Goal: Task Accomplishment & Management: Complete application form

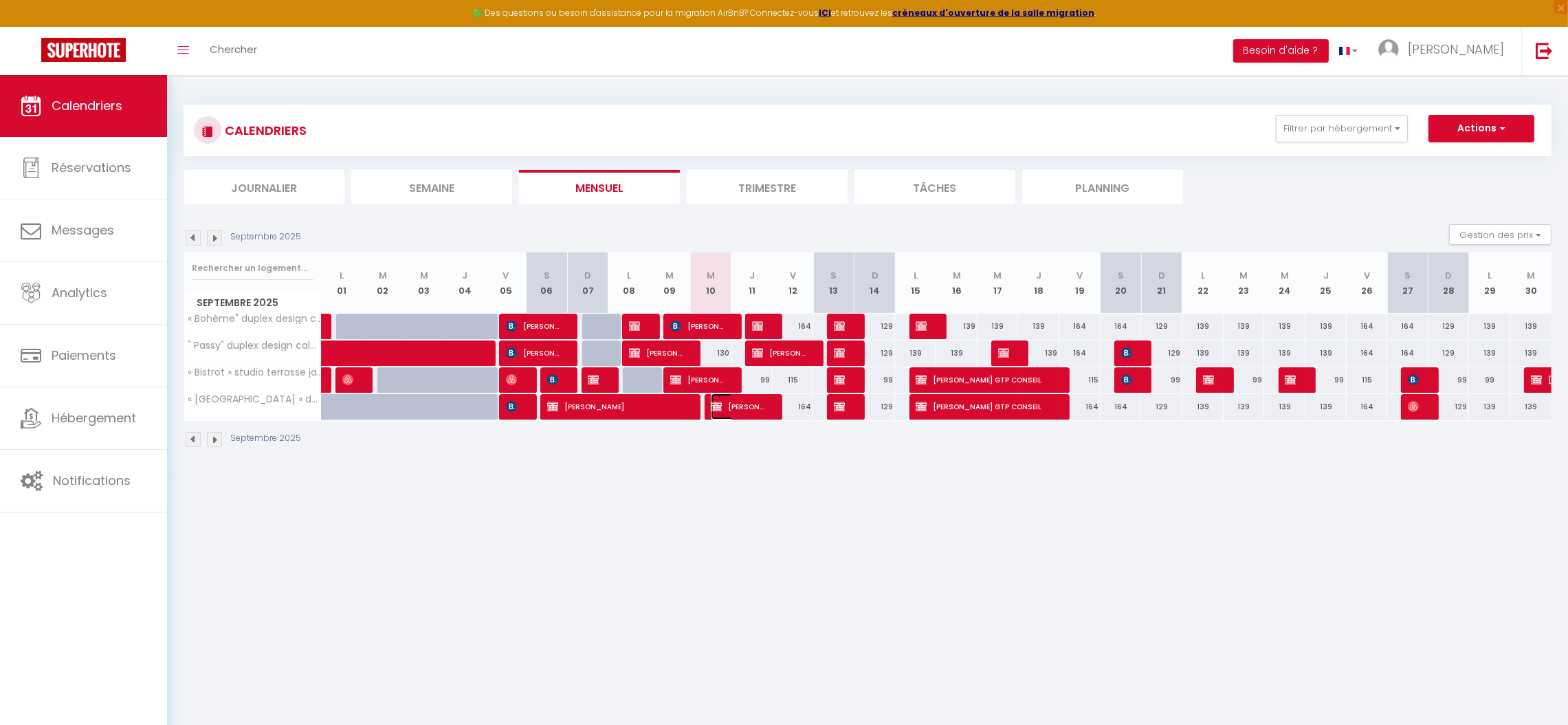
click at [735, 407] on span "[PERSON_NAME]" at bounding box center [738, 407] width 55 height 26
select select "OK"
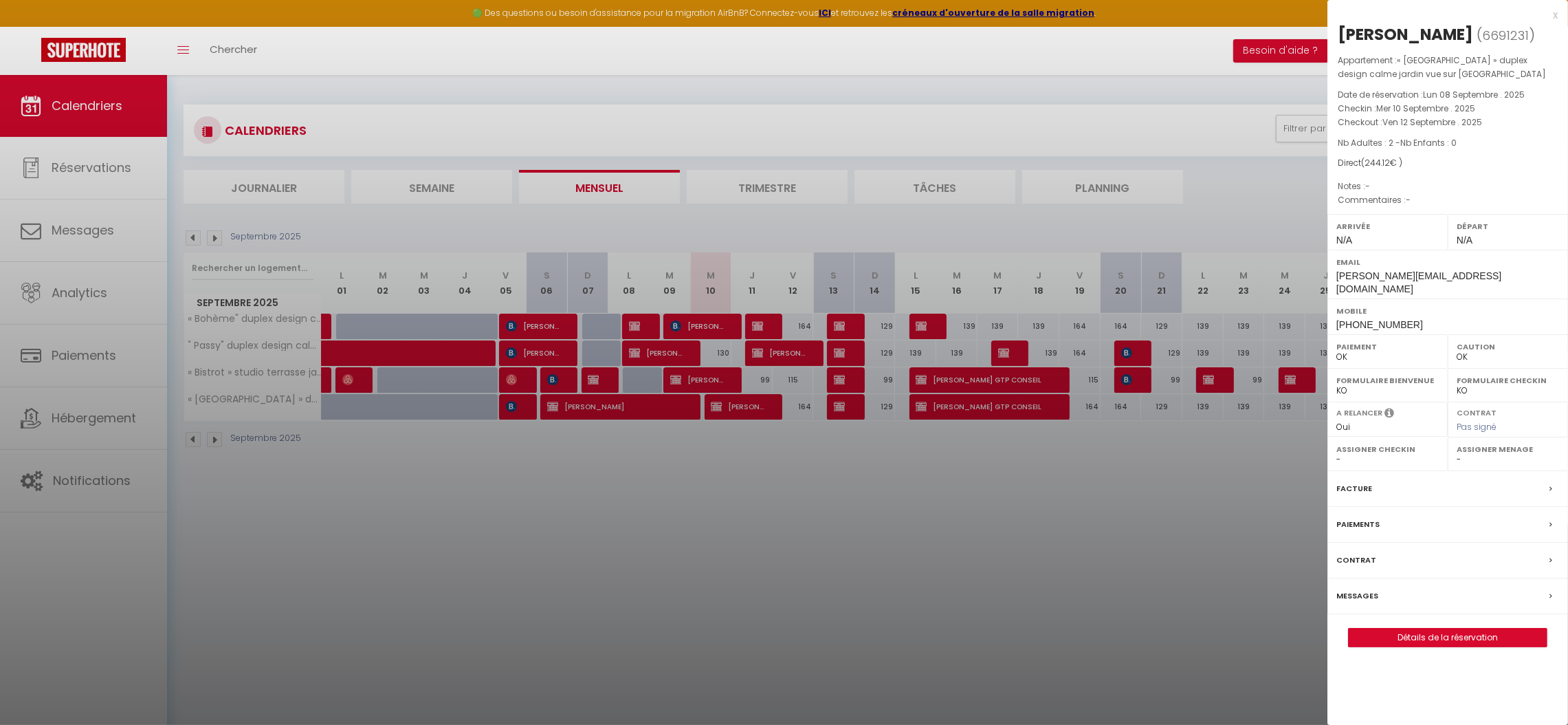
click at [1428, 572] on div "Contrat" at bounding box center [1448, 560] width 241 height 36
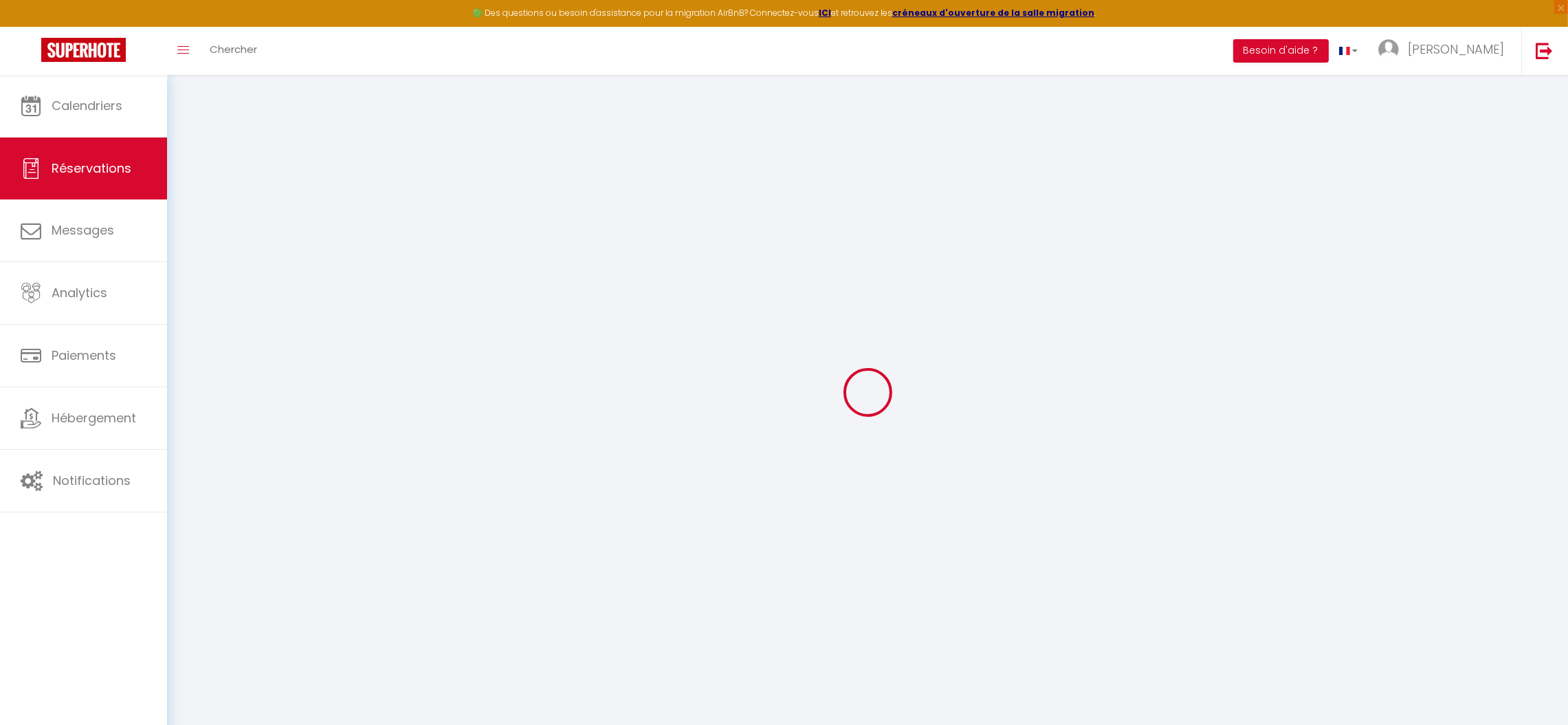
select select
checkbox input "false"
select select
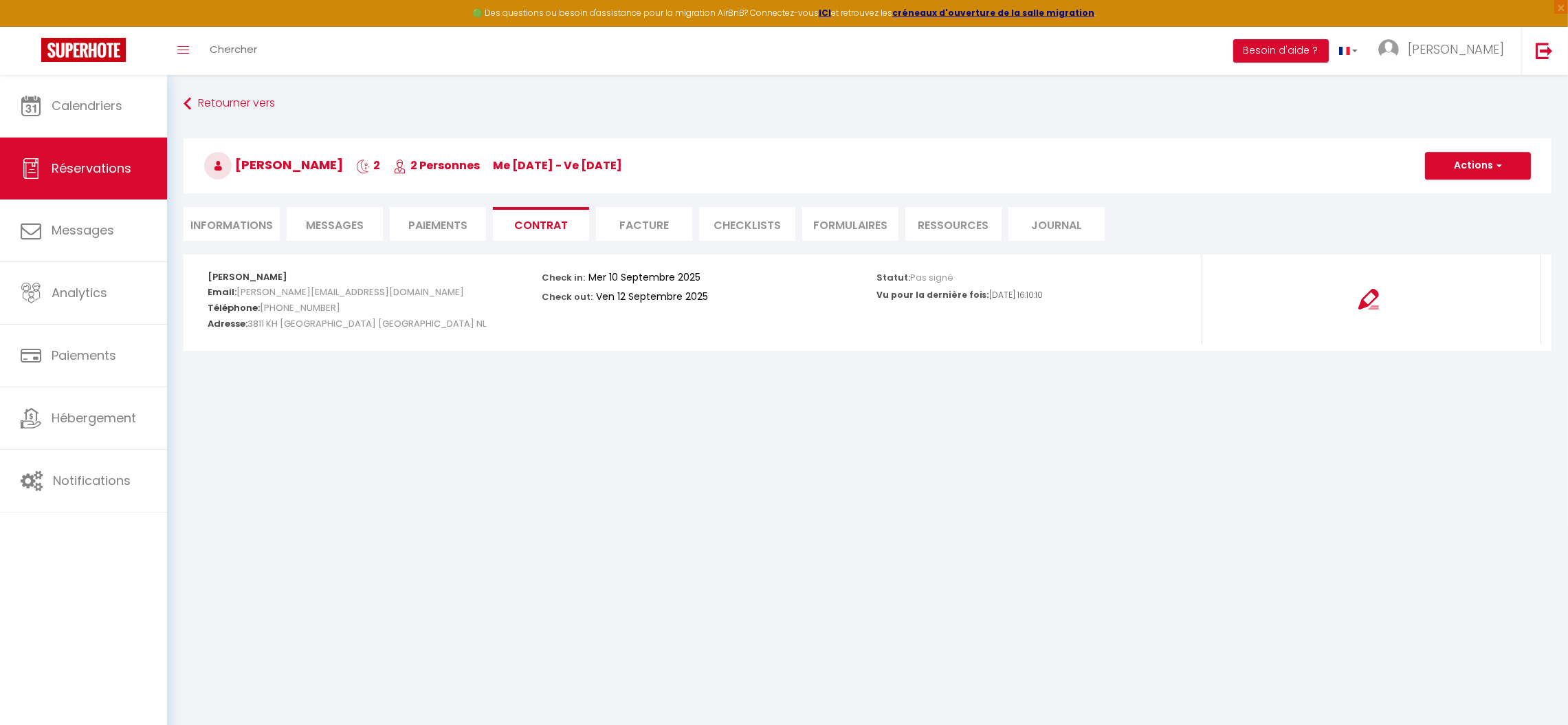
click at [227, 227] on li "Informations" at bounding box center [231, 224] width 96 height 34
select select
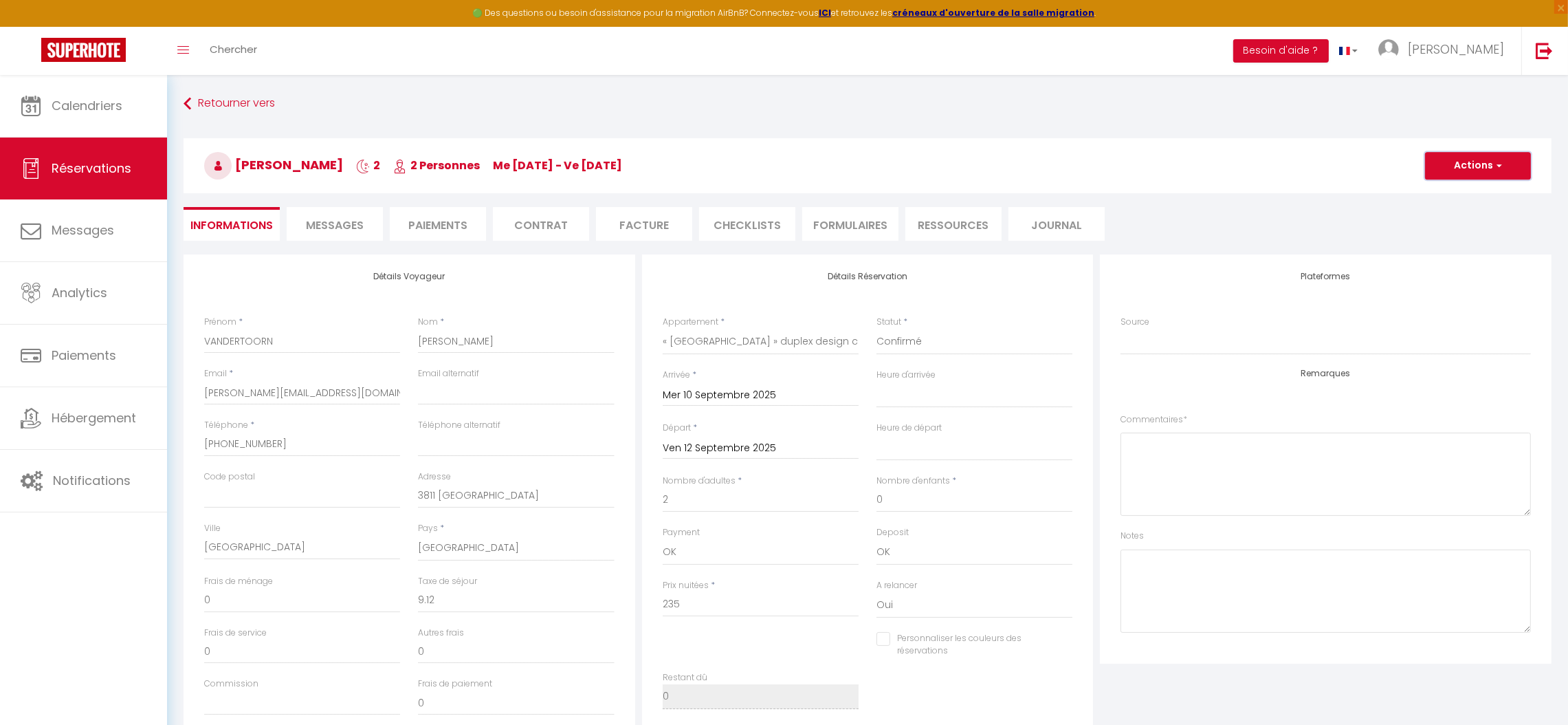
click at [1466, 171] on button "Actions" at bounding box center [1478, 166] width 106 height 28
click at [1451, 213] on link "Dupliquer" at bounding box center [1463, 213] width 108 height 18
type input "0"
select select
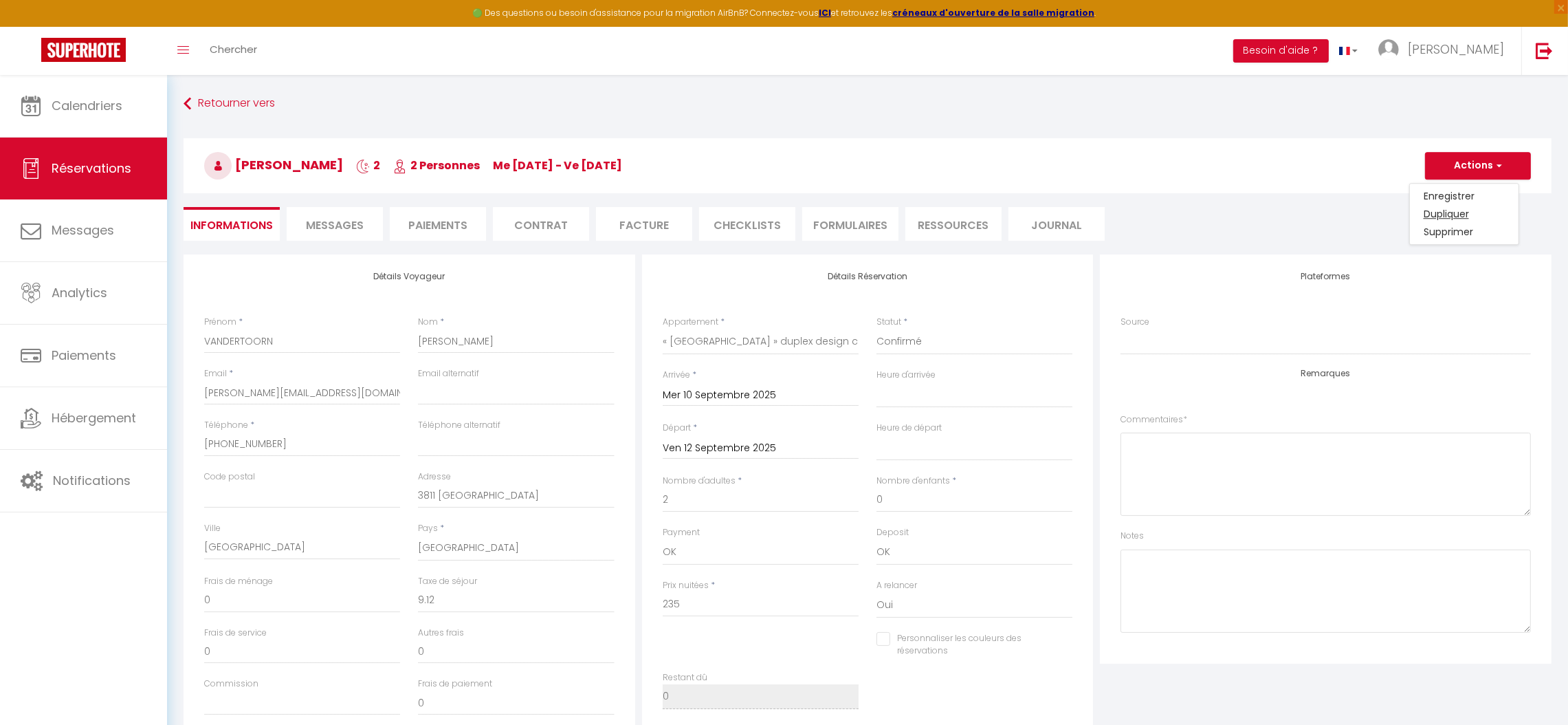
select select
checkbox input "false"
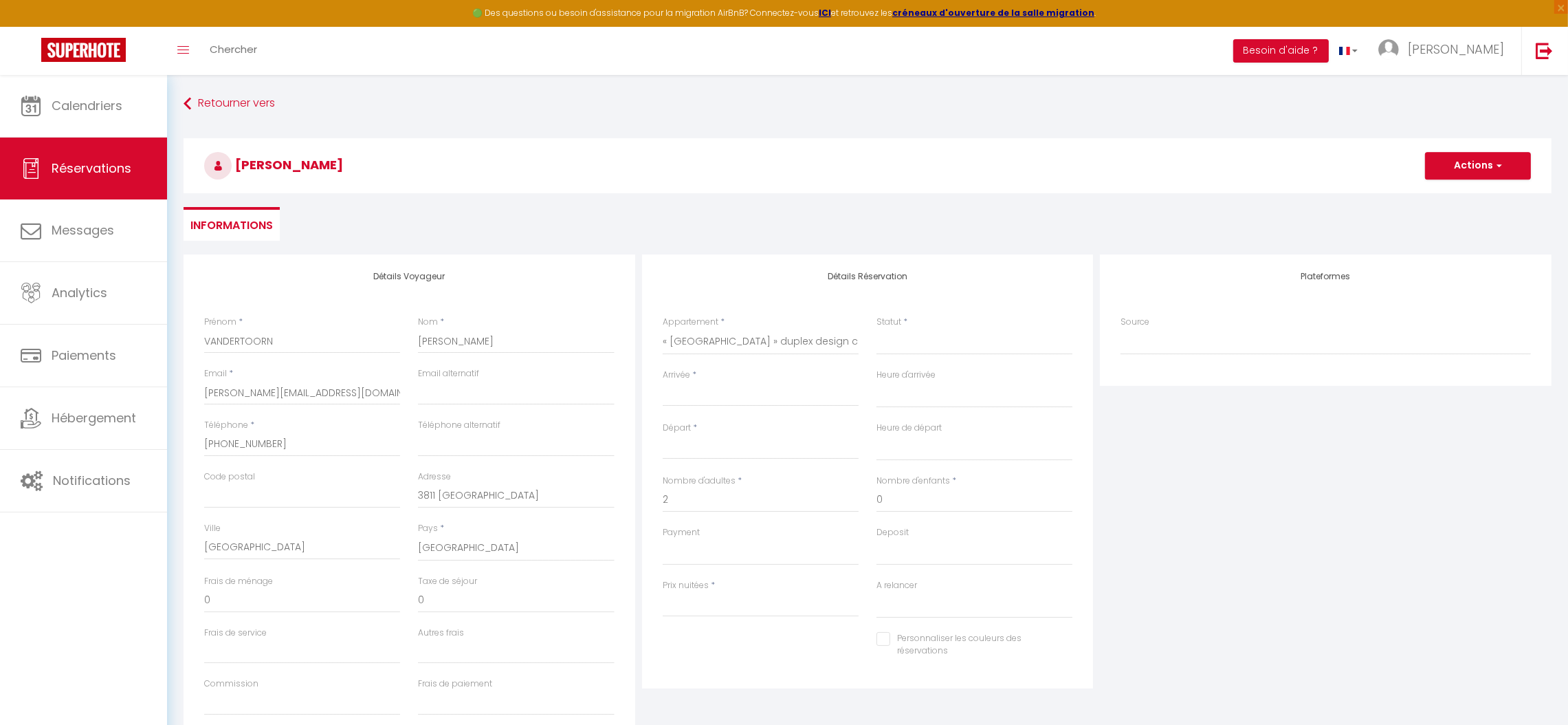
click at [1451, 213] on ul "Informations" at bounding box center [868, 224] width 1368 height 34
click at [1063, 354] on select "Confirmé Non Confirmé [PERSON_NAME] par le voyageur No Show Request" at bounding box center [974, 342] width 196 height 26
select select "2"
click at [876, 329] on select "Confirmé Non Confirmé [PERSON_NAME] par le voyageur No Show Request" at bounding box center [974, 342] width 196 height 26
select select
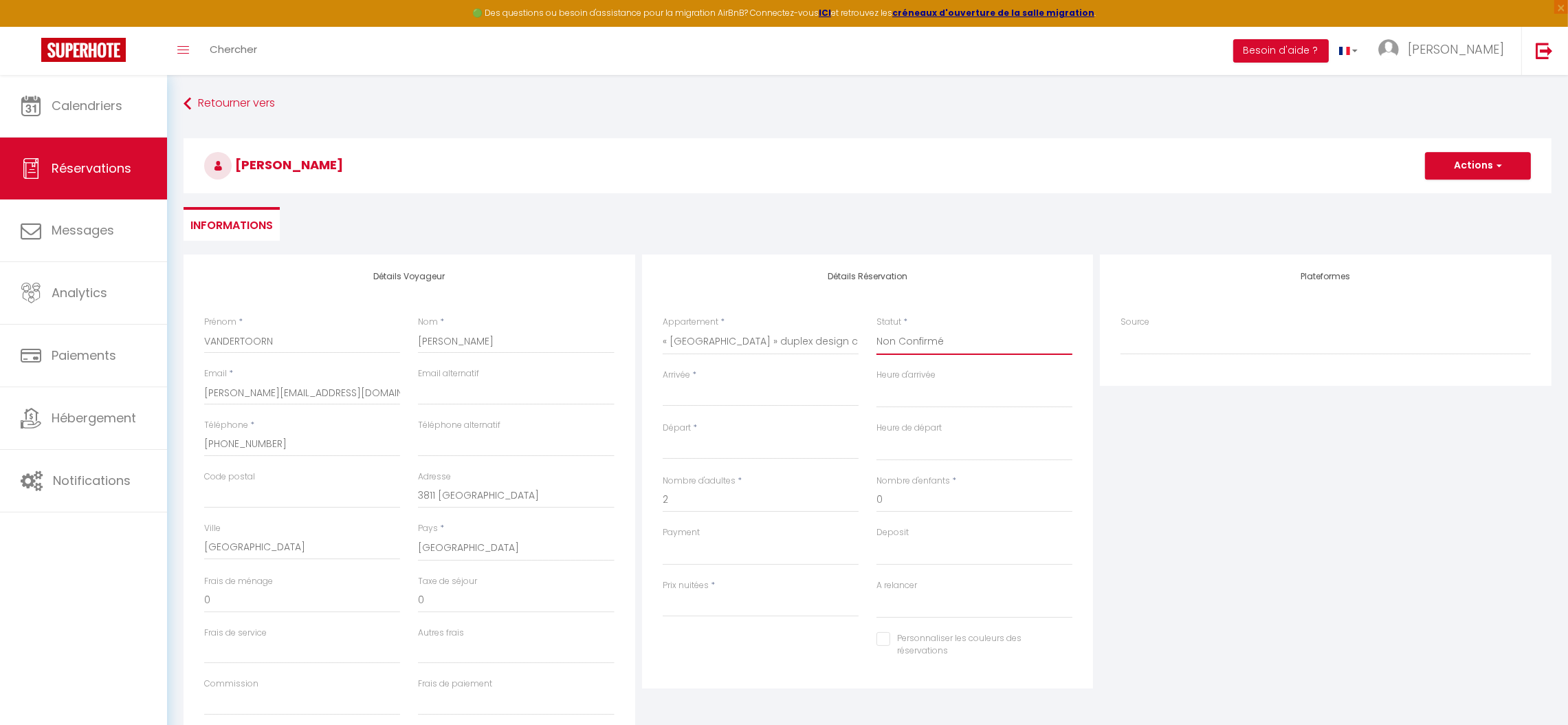
select select
checkbox input "false"
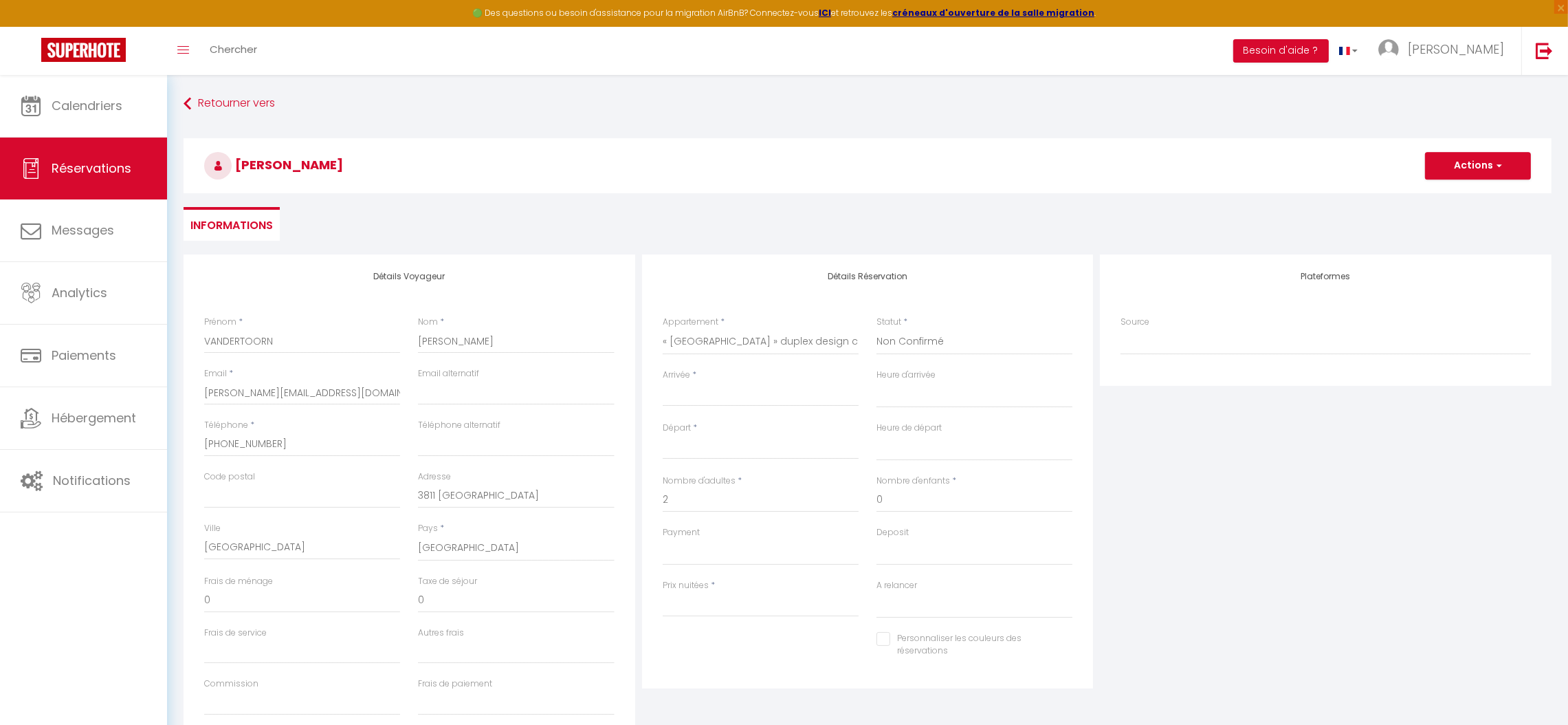
click at [695, 396] on input "Arrivée" at bounding box center [760, 395] width 196 height 18
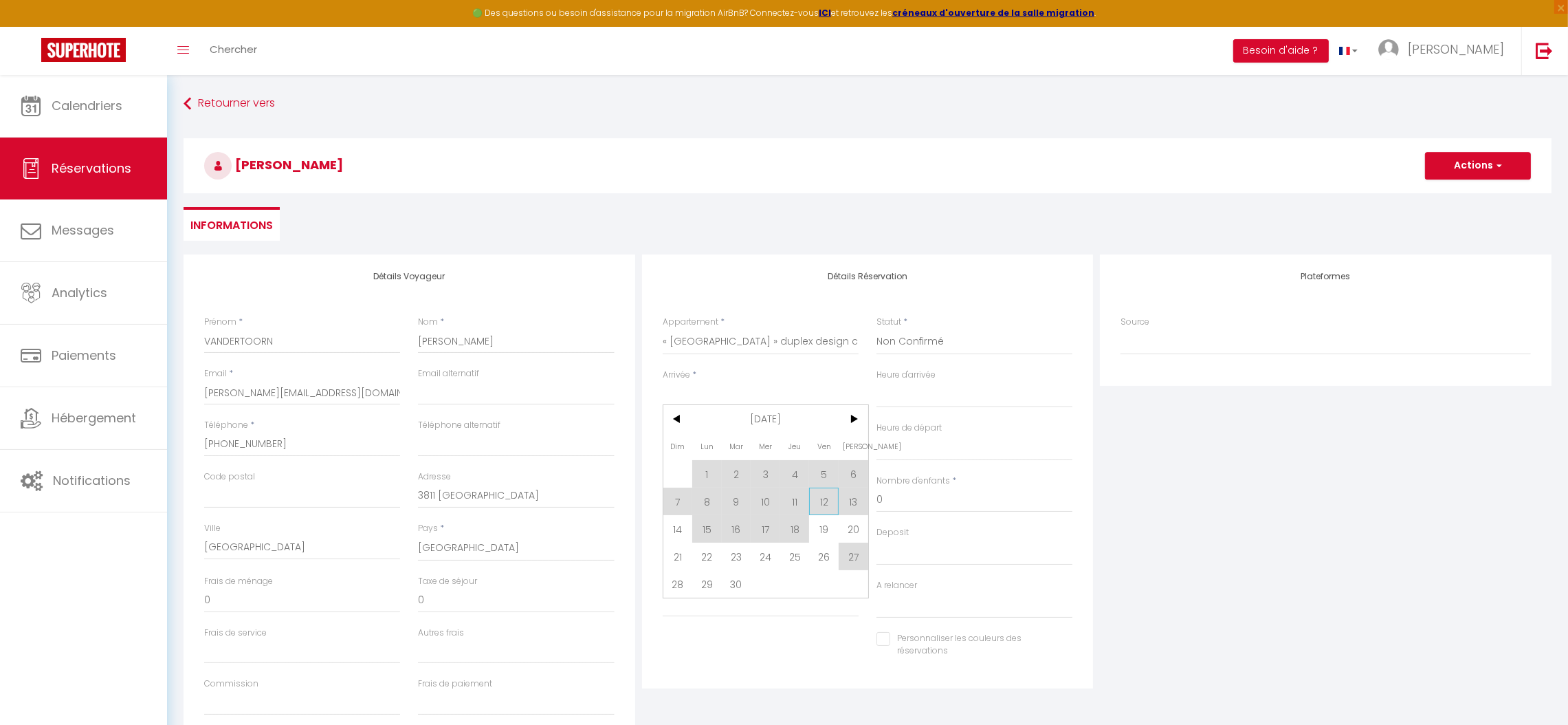
click at [821, 506] on span "12" at bounding box center [823, 501] width 29 height 28
type input "Ven 12 Septembre 2025"
select select
type input "[PERSON_NAME] 13 Septembre 2025"
select select
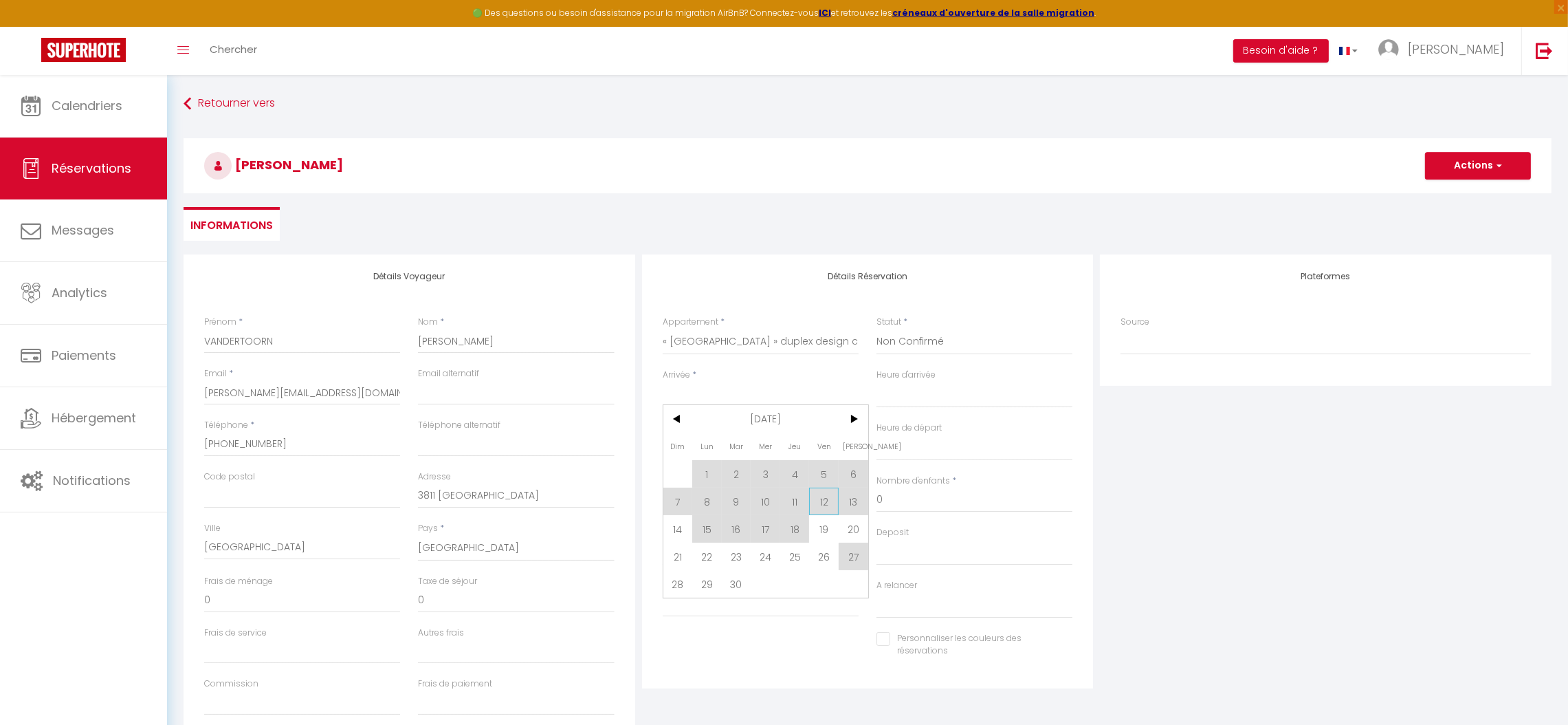
select select
checkbox input "false"
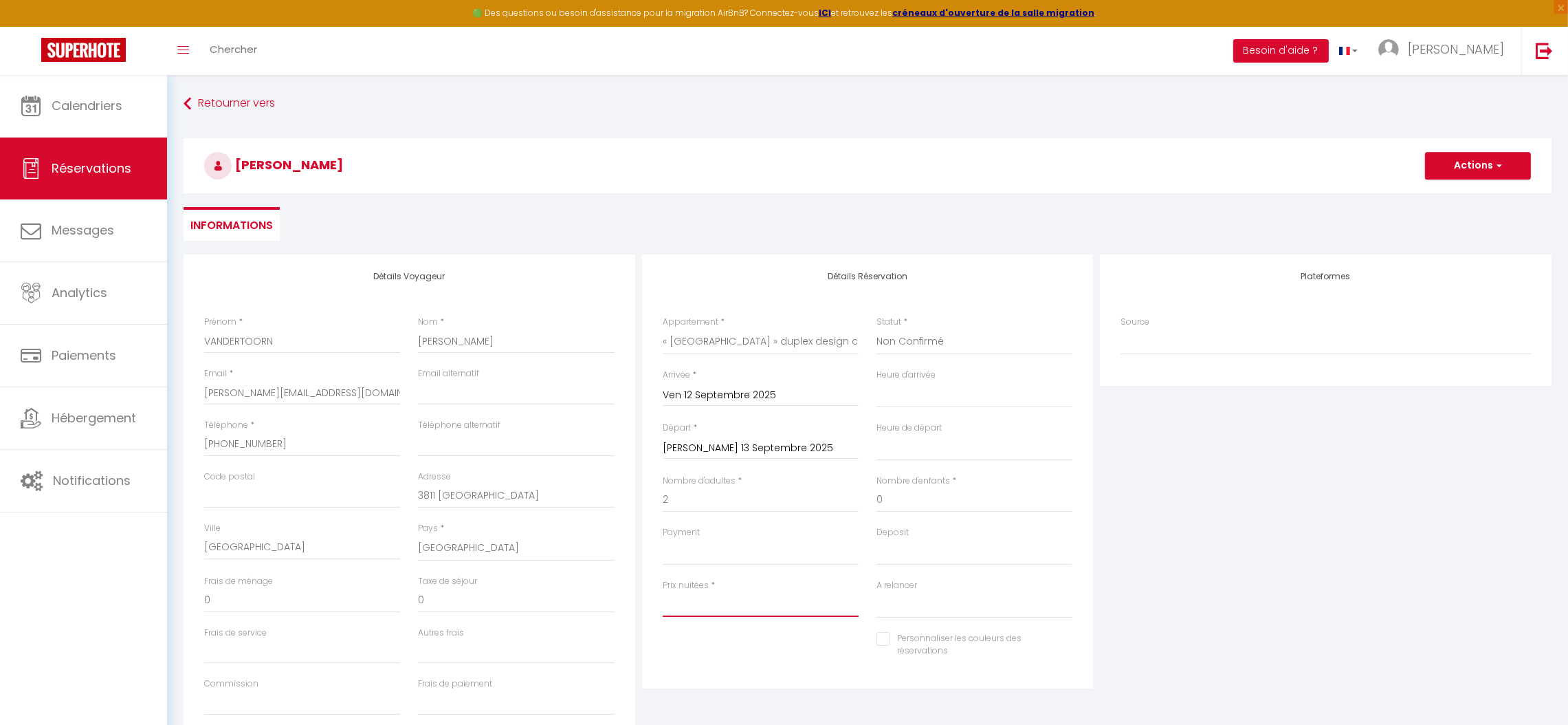
click at [679, 615] on input "Prix nuitées" at bounding box center [760, 604] width 196 height 25
type input "1"
select select
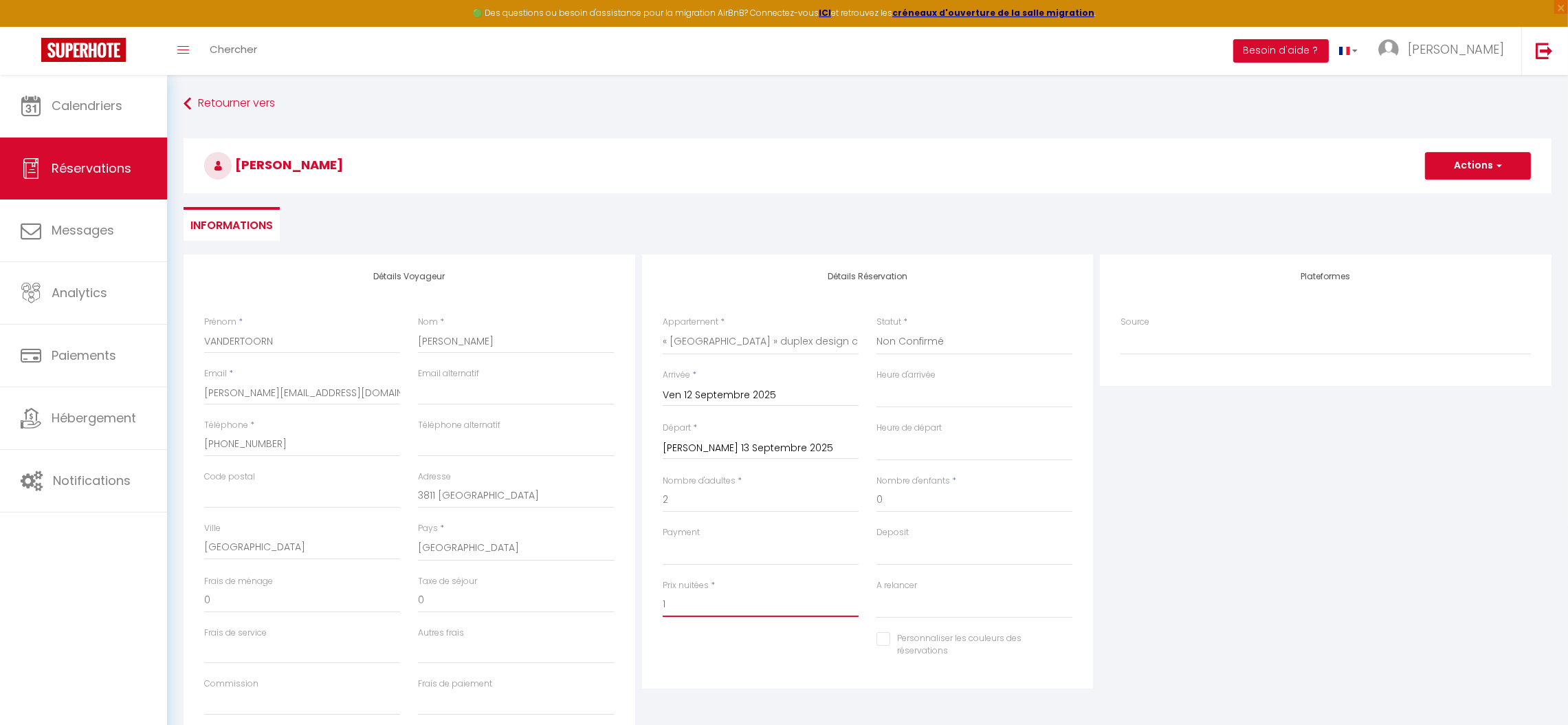
select select
checkbox input "false"
type input "16"
select select
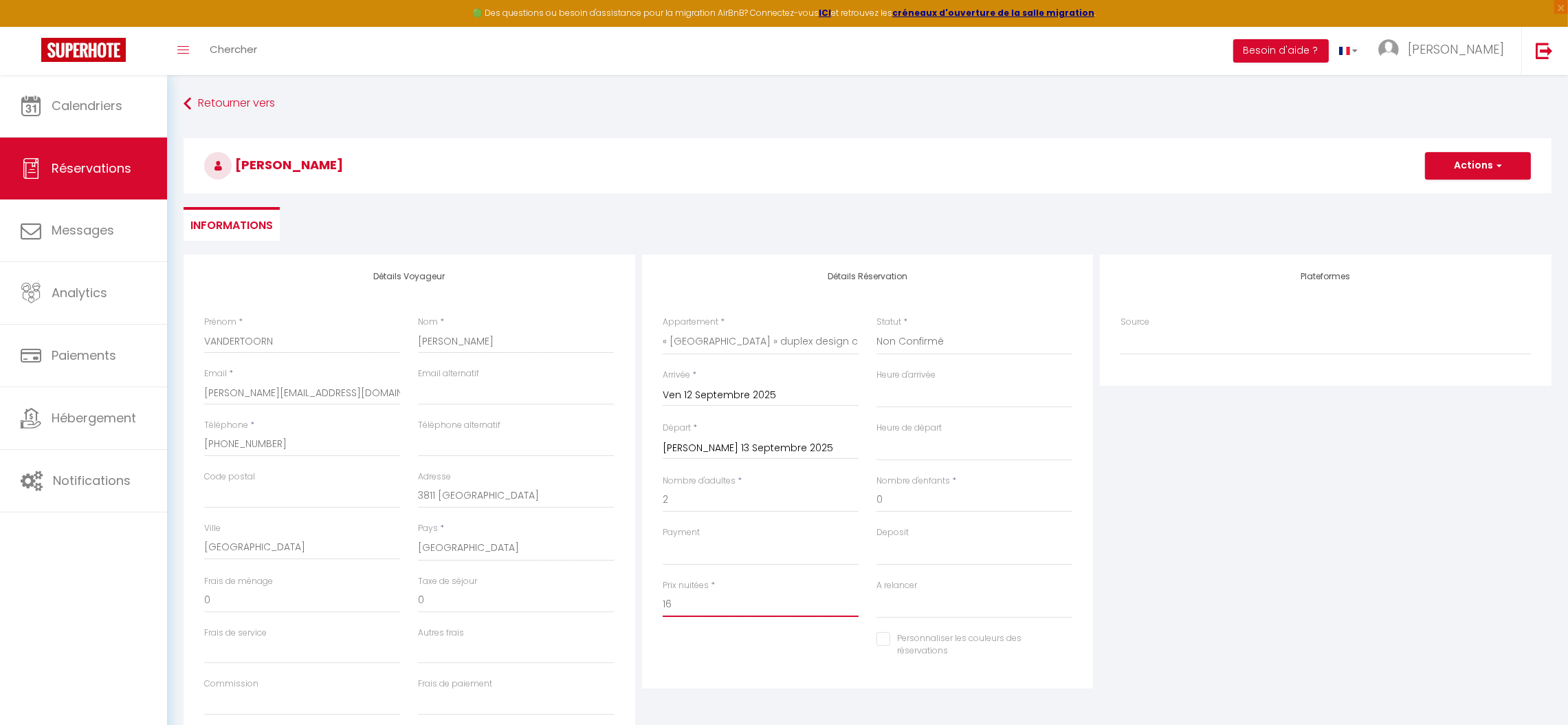
select select
checkbox input "false"
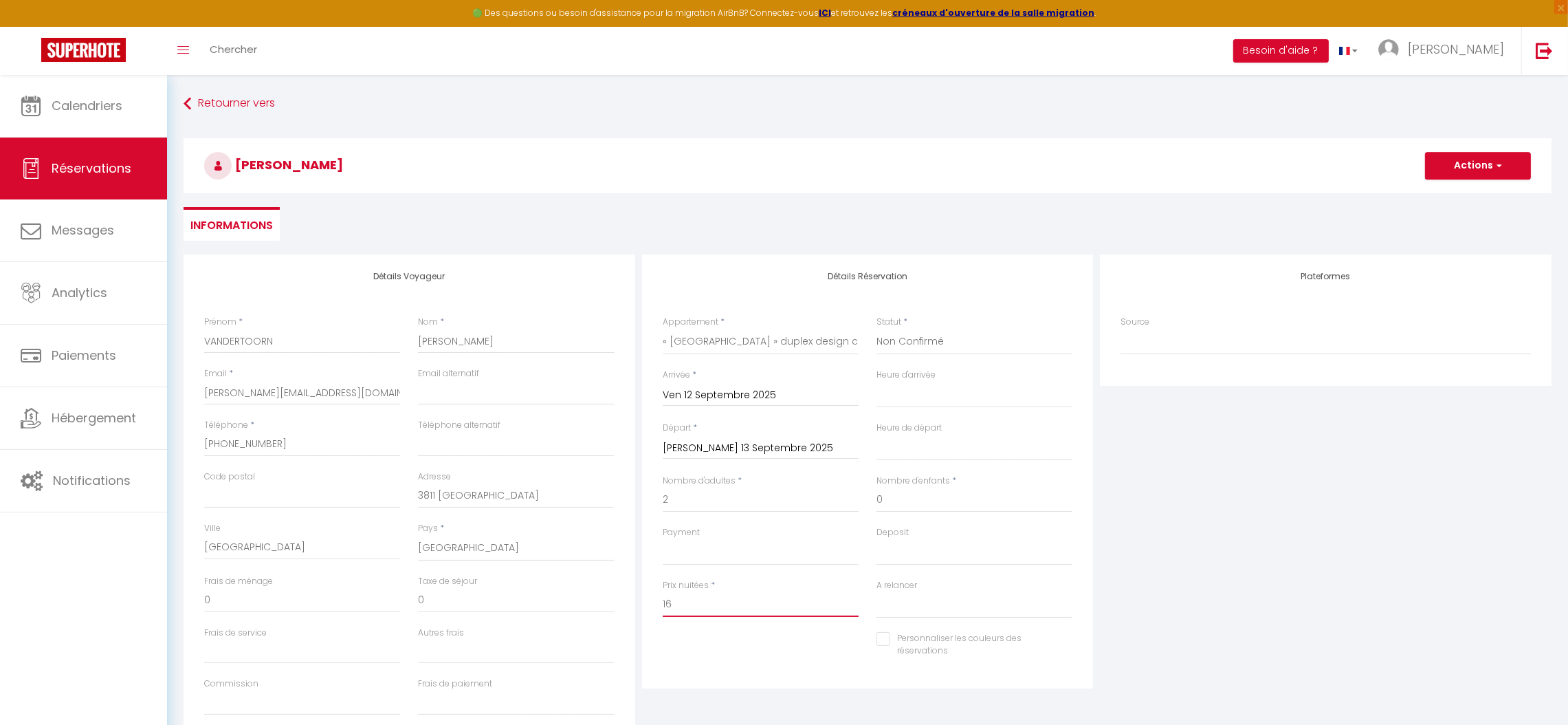
type input "164"
select select
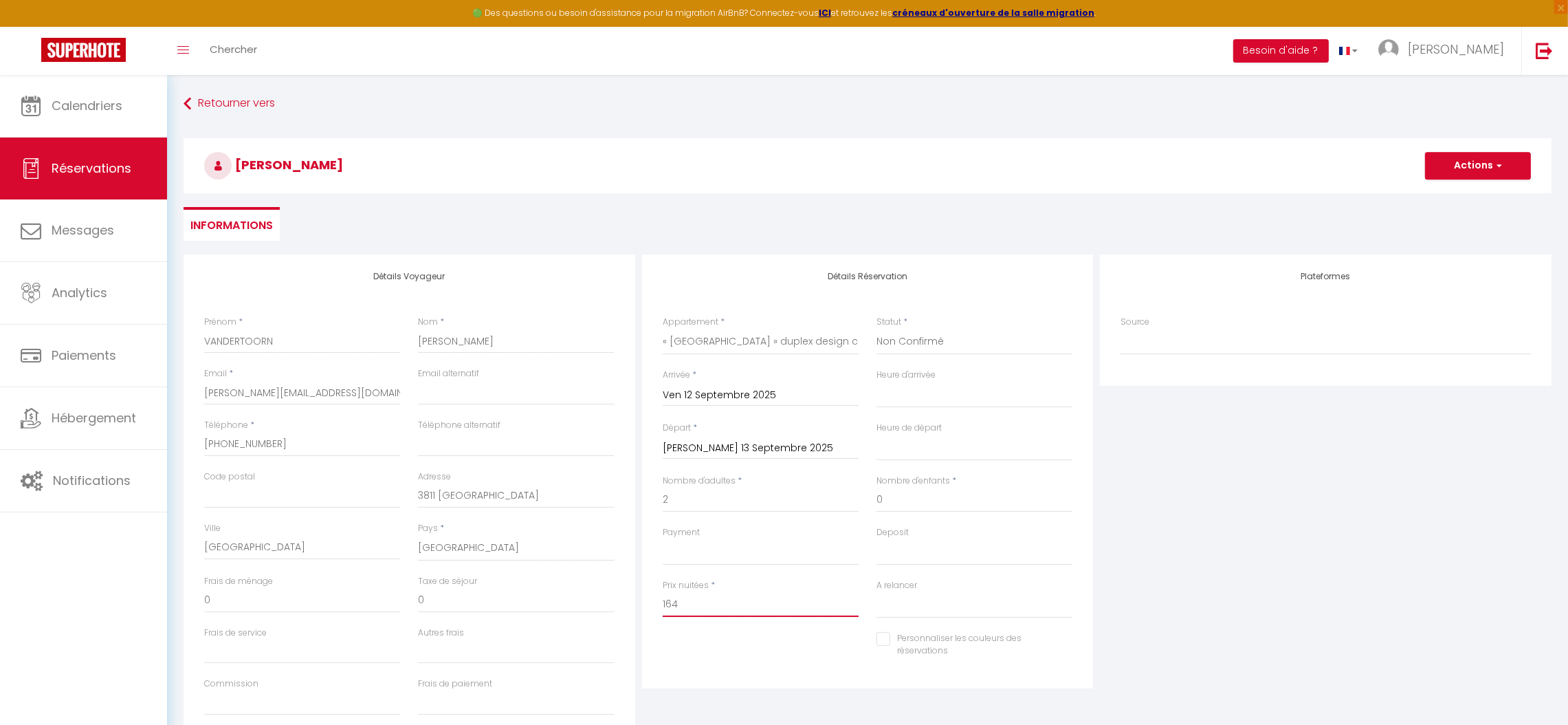
select select
checkbox input "false"
type input "164"
click at [511, 601] on input "0" at bounding box center [516, 600] width 196 height 25
select select
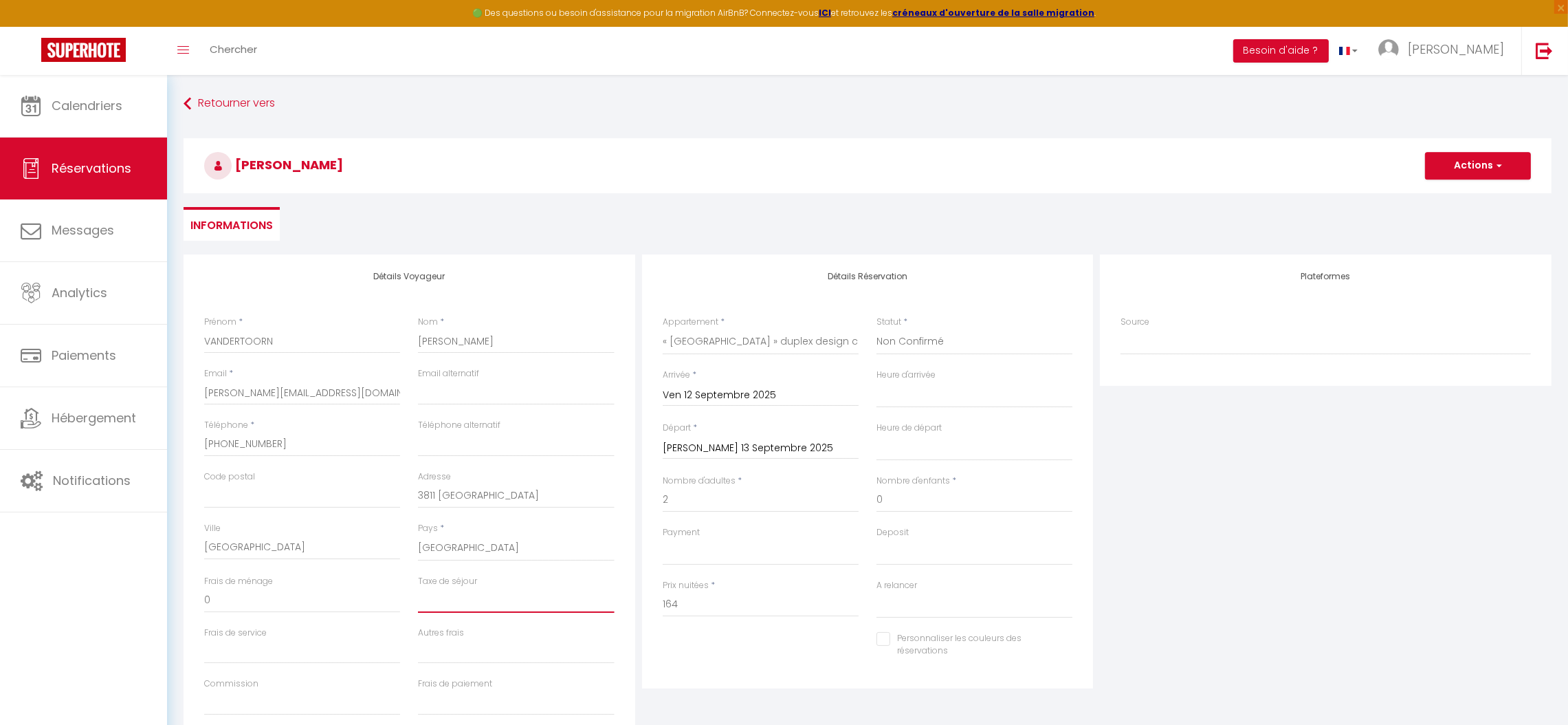
select select
checkbox input "false"
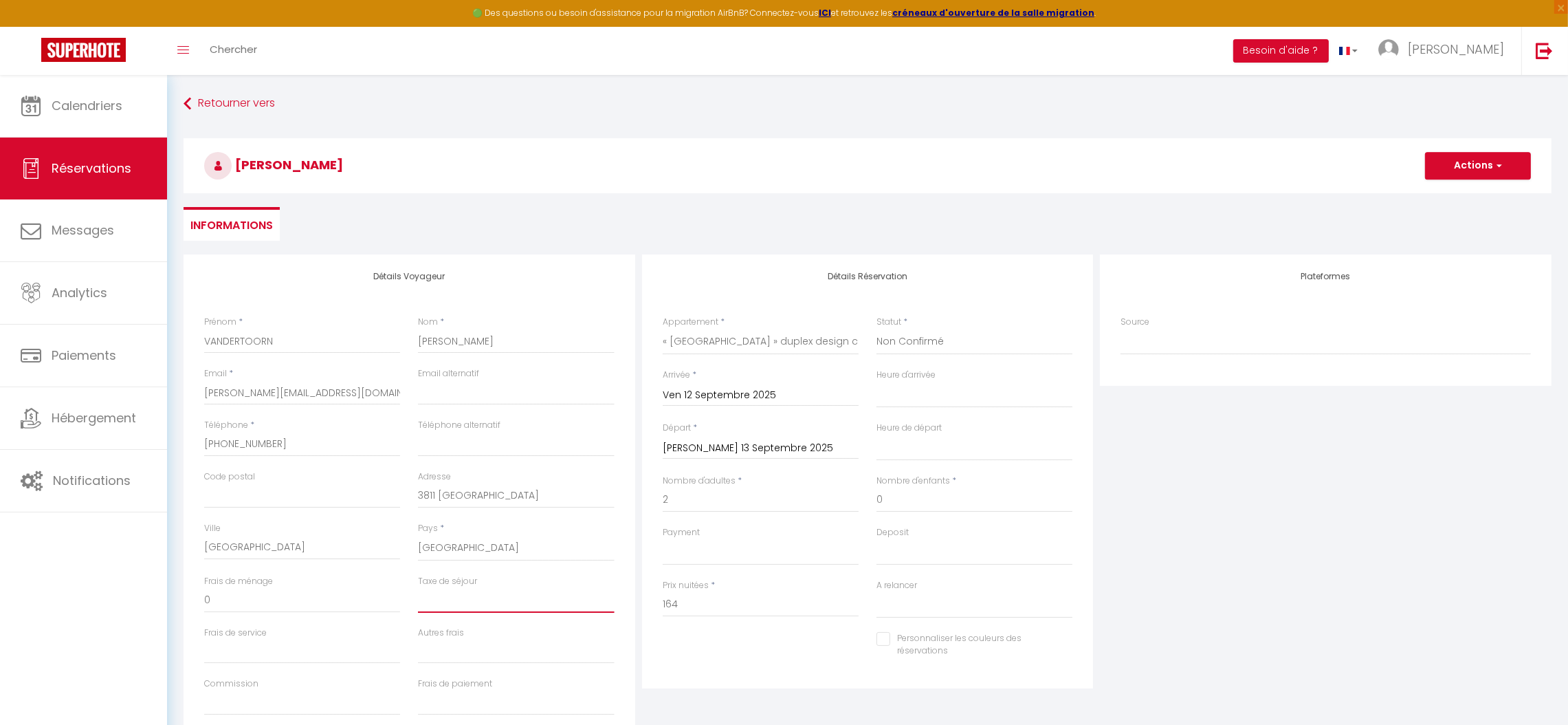
type input "4"
select select
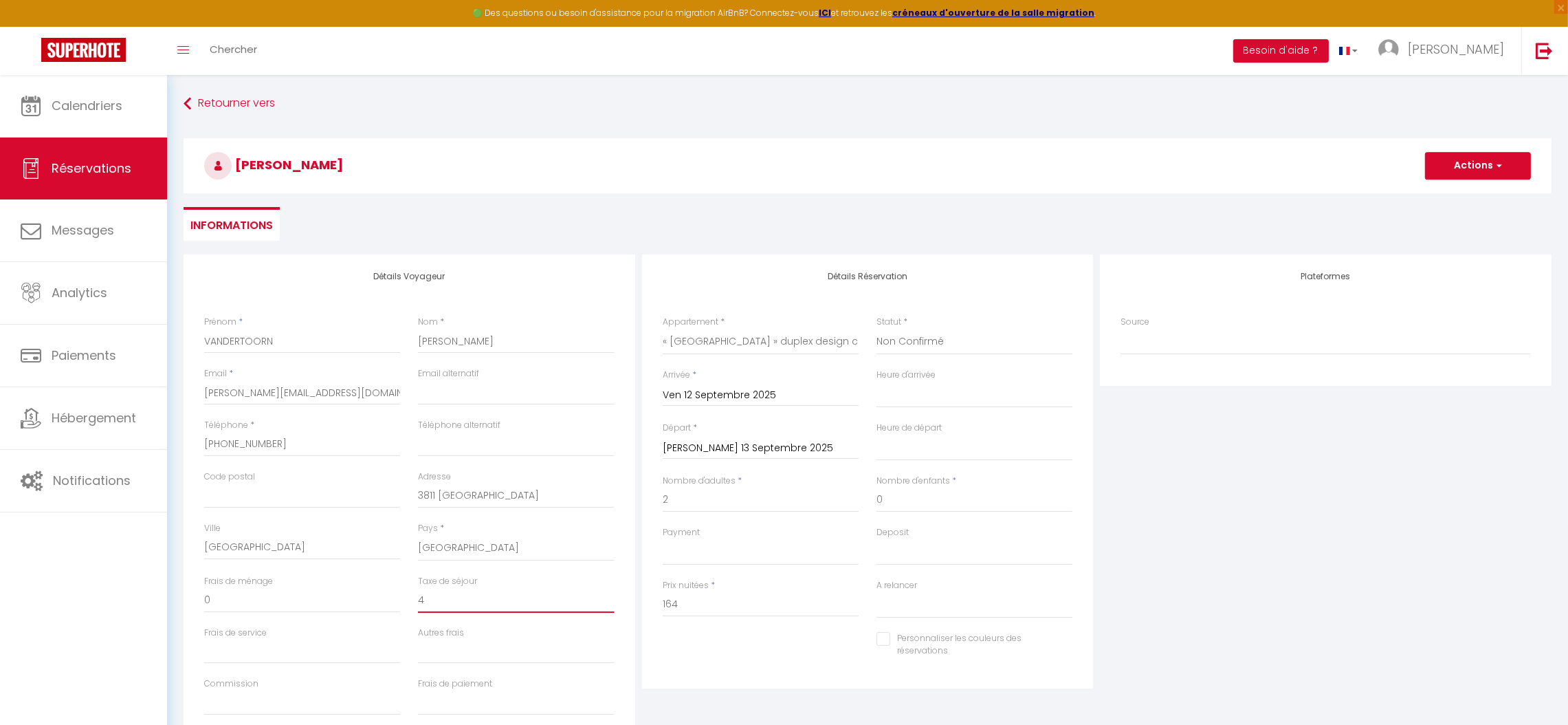
select select
checkbox input "false"
type input "4."
select select
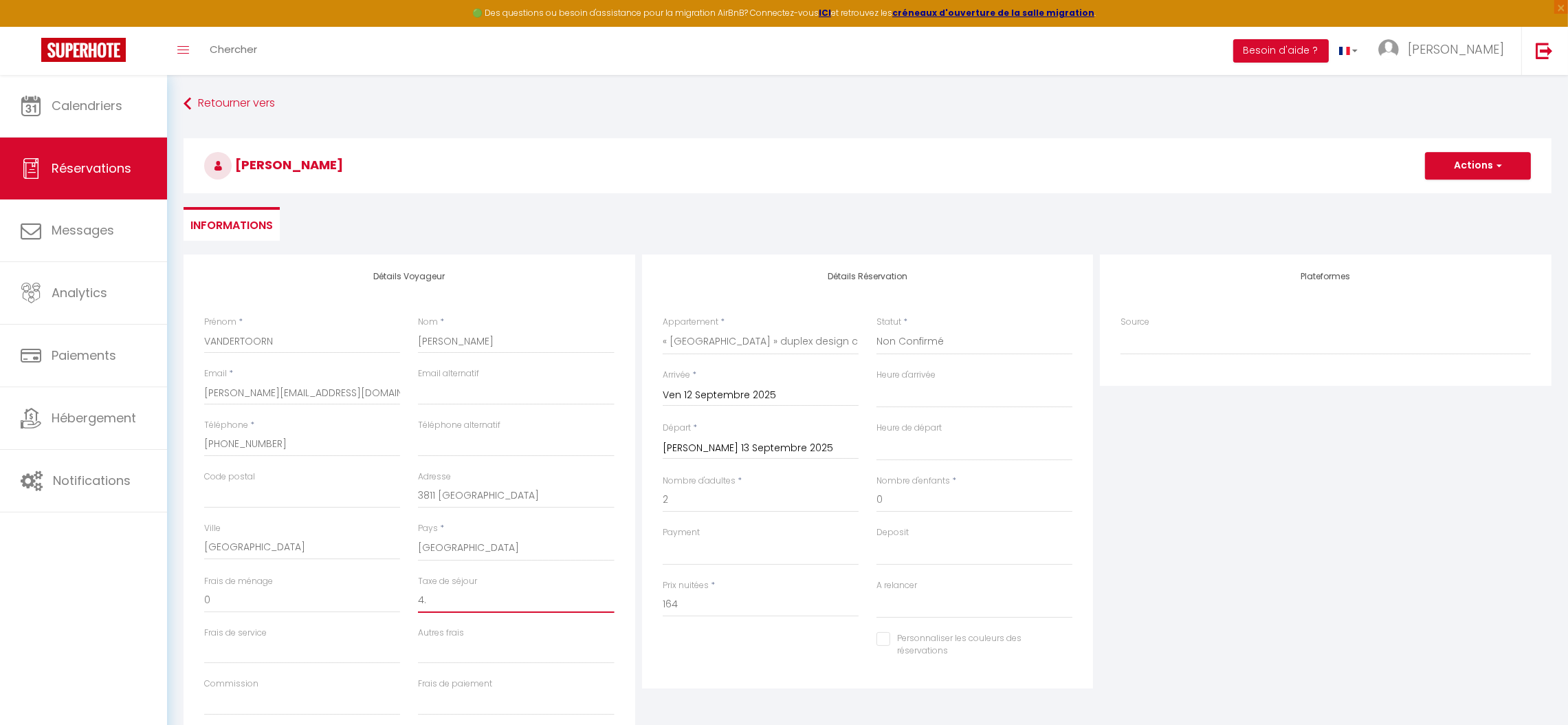
select select
checkbox input "false"
type input "4.5"
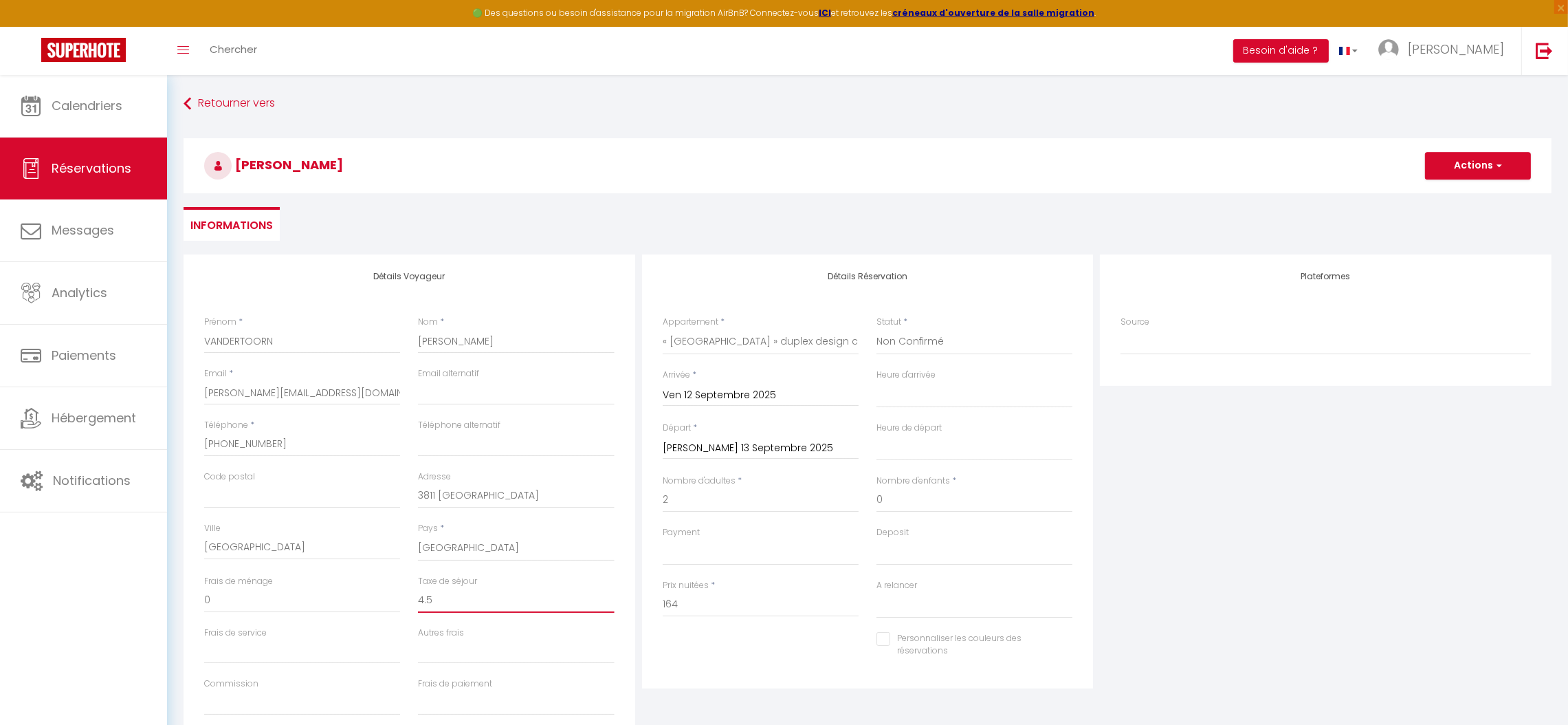
select select
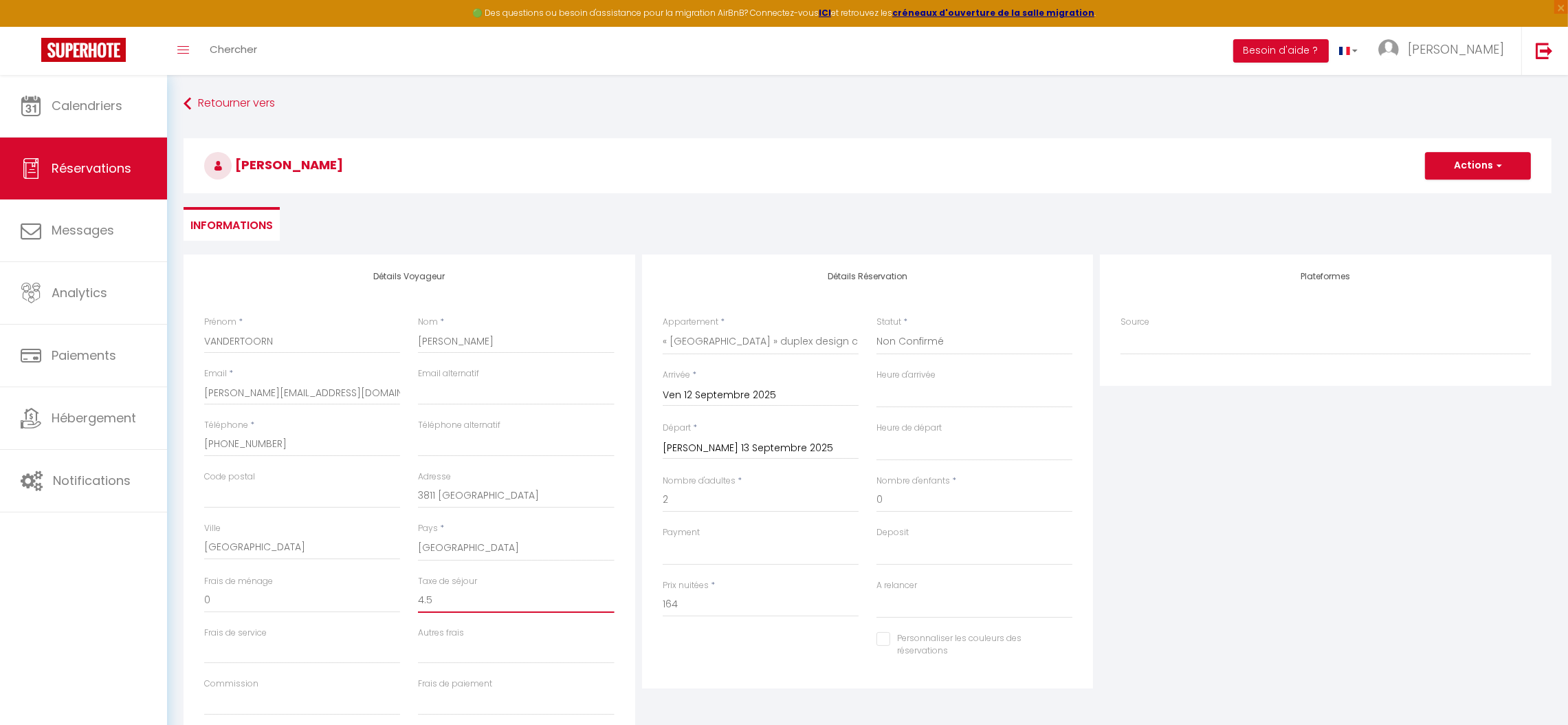
checkbox input "false"
type input "4.56"
select select
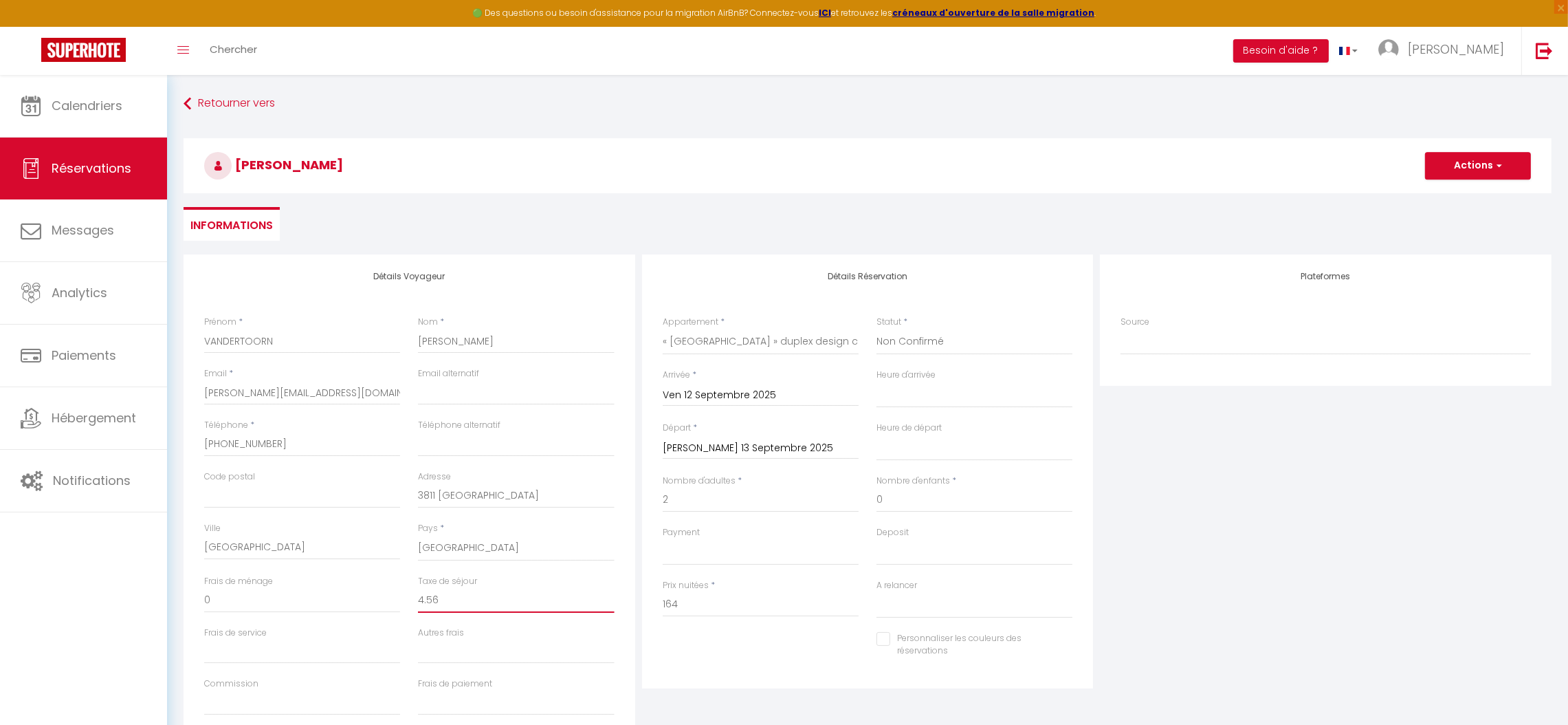
select select
checkbox input "false"
type input "4.56"
click at [836, 565] on div "Payment OK KO" at bounding box center [760, 552] width 214 height 53
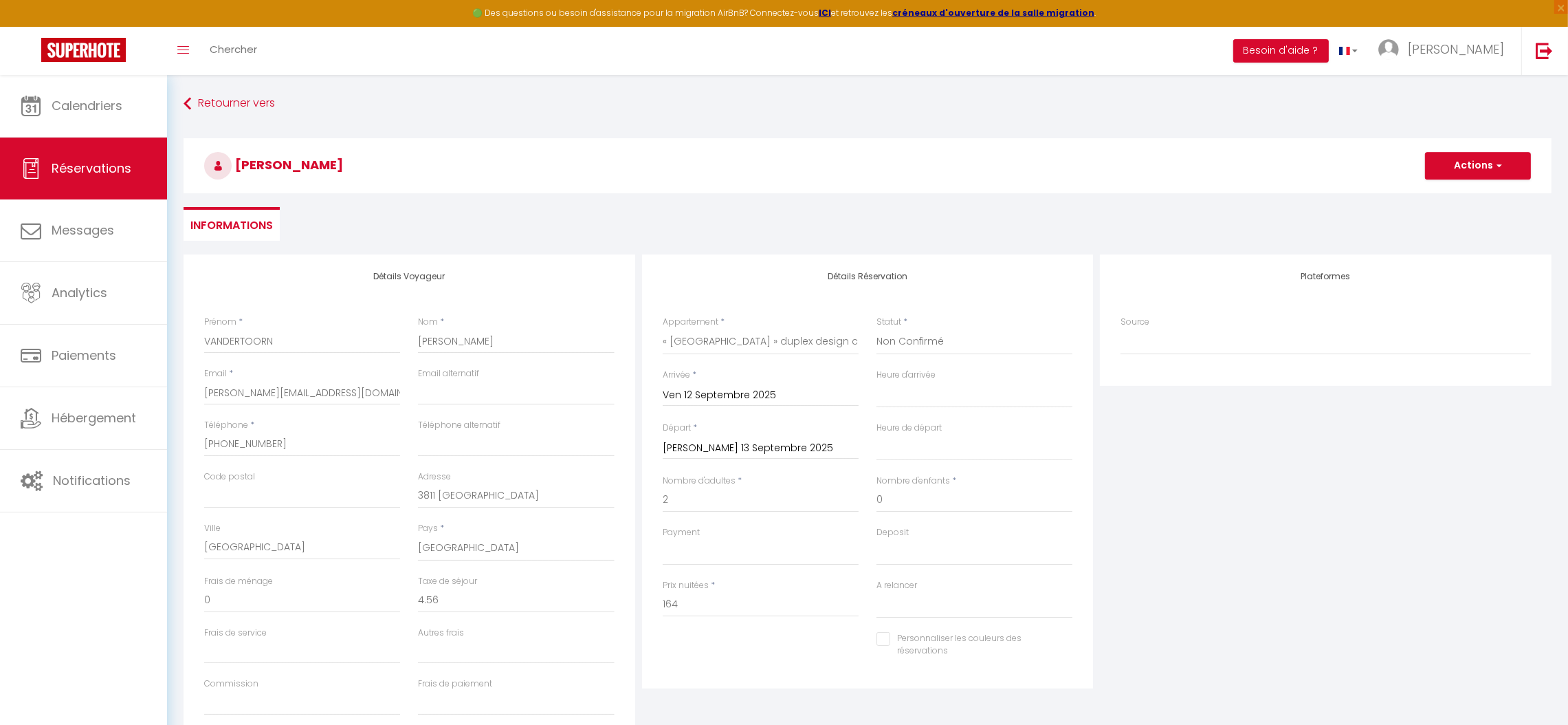
click at [1195, 533] on div "Plateformes Source Direct [DOMAIN_NAME] [DOMAIN_NAME] Chalet montagne Expedia G…" at bounding box center [1325, 500] width 459 height 492
click at [1336, 500] on div "Plateformes Source Direct [DOMAIN_NAME] [DOMAIN_NAME] Chalet montagne Expedia G…" at bounding box center [1325, 500] width 459 height 492
click at [1544, 446] on div "Plateformes Source Direct [DOMAIN_NAME] [DOMAIN_NAME] Chalet montagne Expedia G…" at bounding box center [1325, 500] width 459 height 492
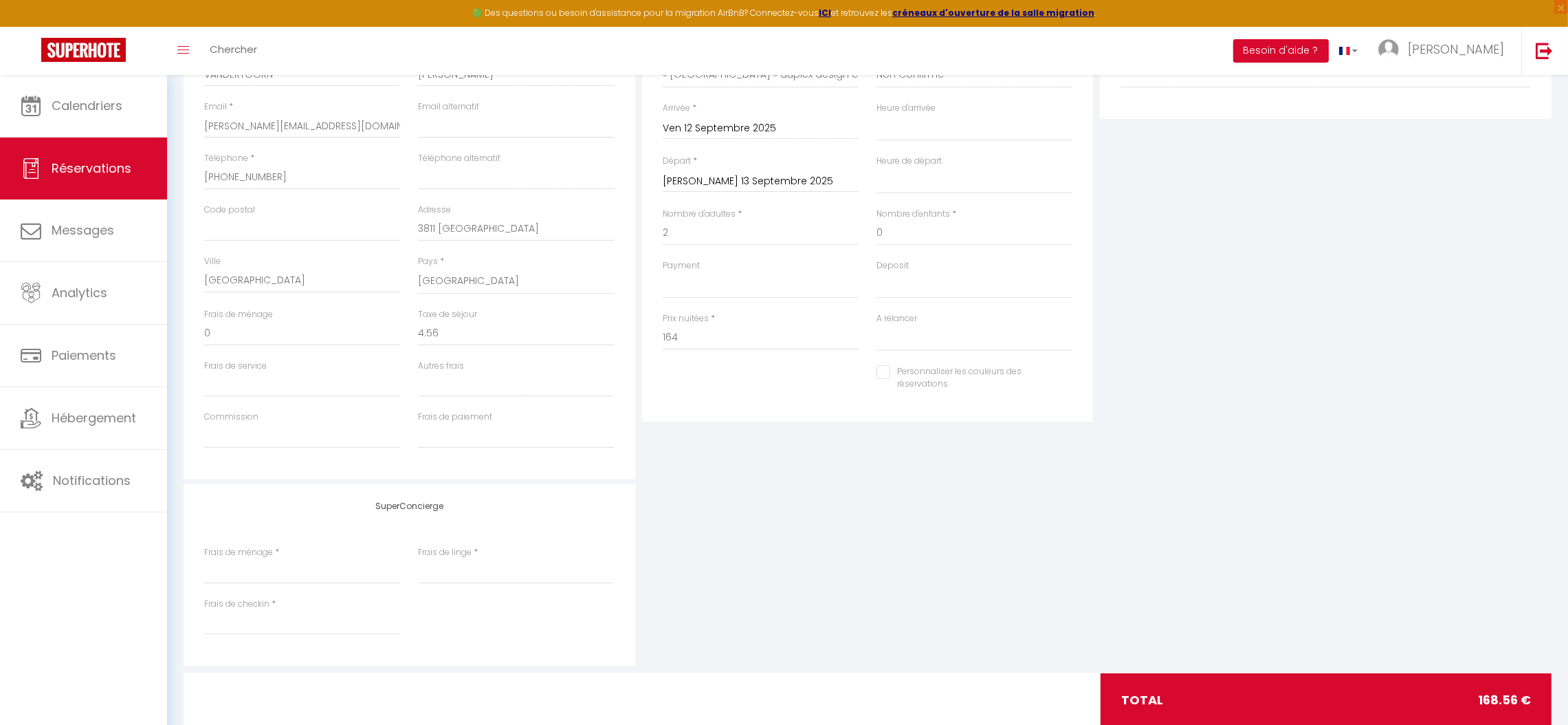
scroll to position [278, 0]
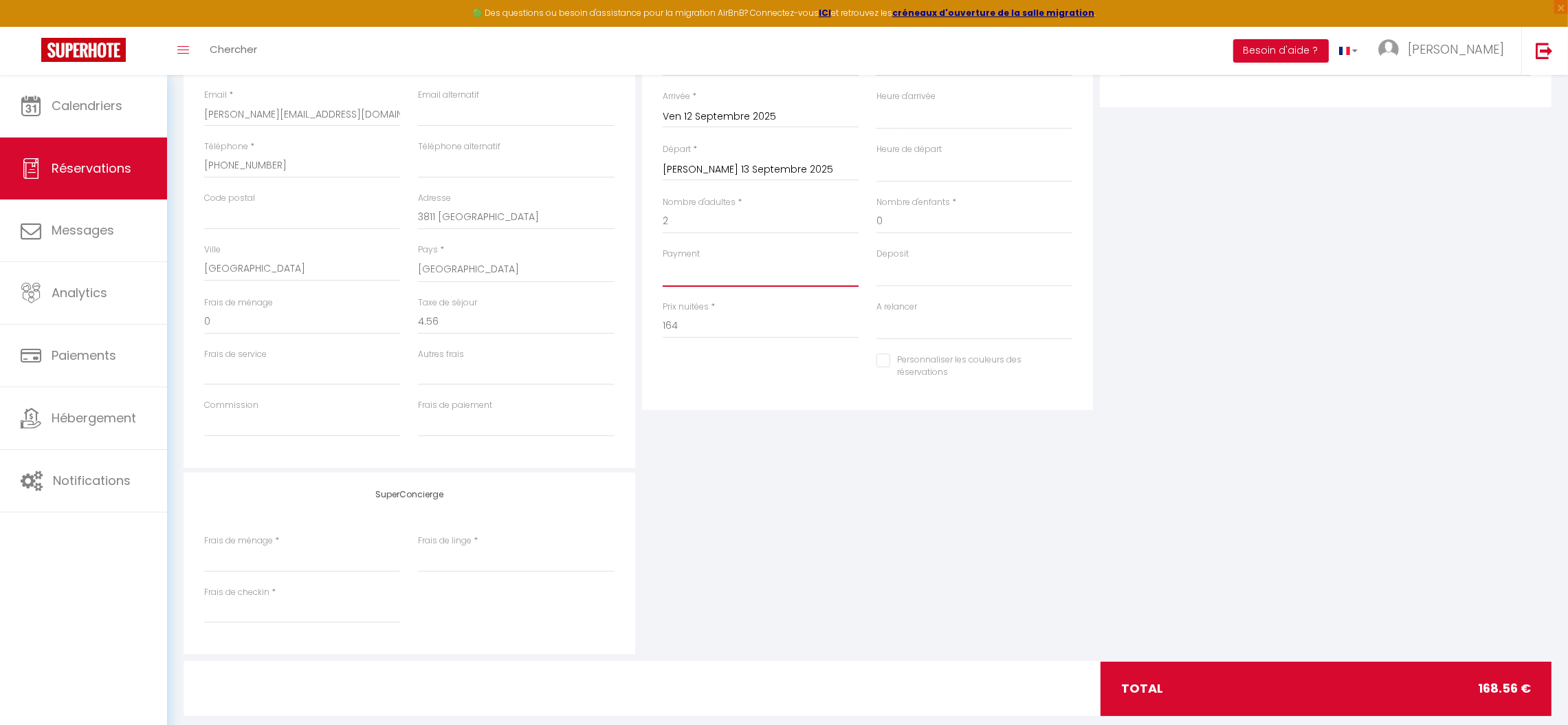
click at [685, 282] on select "OK KO" at bounding box center [760, 273] width 196 height 26
select select "10"
click at [662, 260] on select "OK KO" at bounding box center [760, 273] width 196 height 26
select select
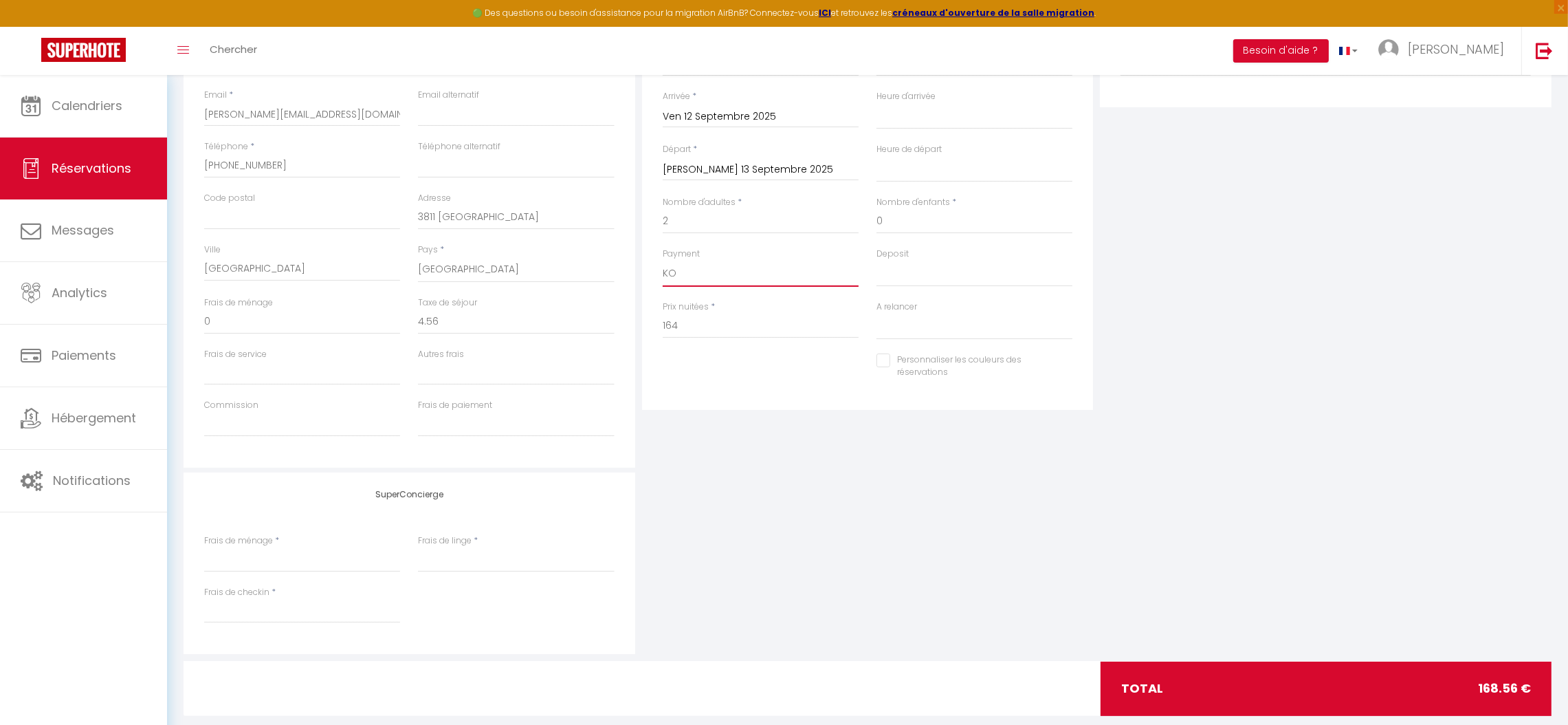
select select
checkbox input "false"
click at [888, 280] on select "OK KO" at bounding box center [974, 273] width 196 height 26
select select "14"
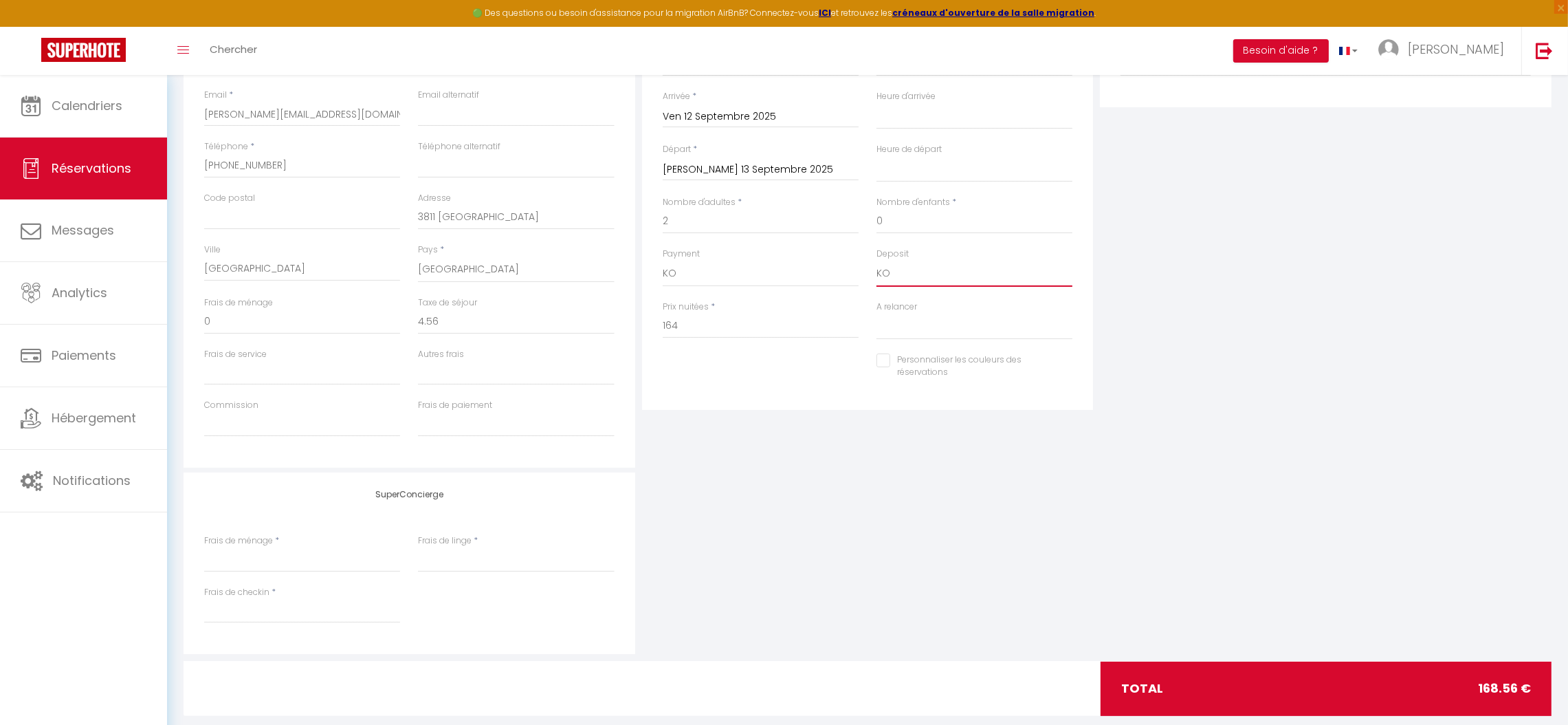
click at [876, 260] on select "OK KO" at bounding box center [974, 273] width 196 height 26
select select
checkbox input "false"
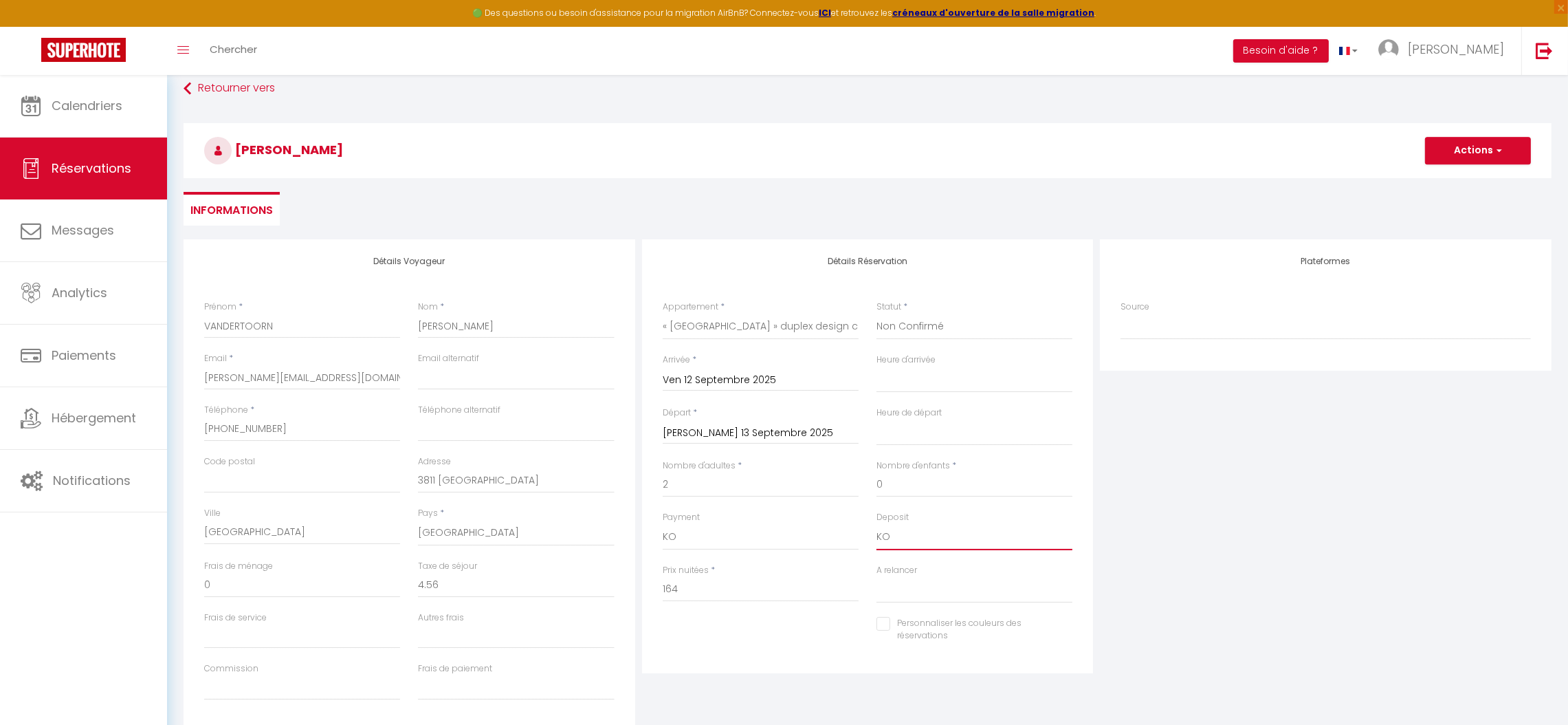
scroll to position [10, 0]
click at [1474, 153] on button "Actions" at bounding box center [1478, 155] width 106 height 28
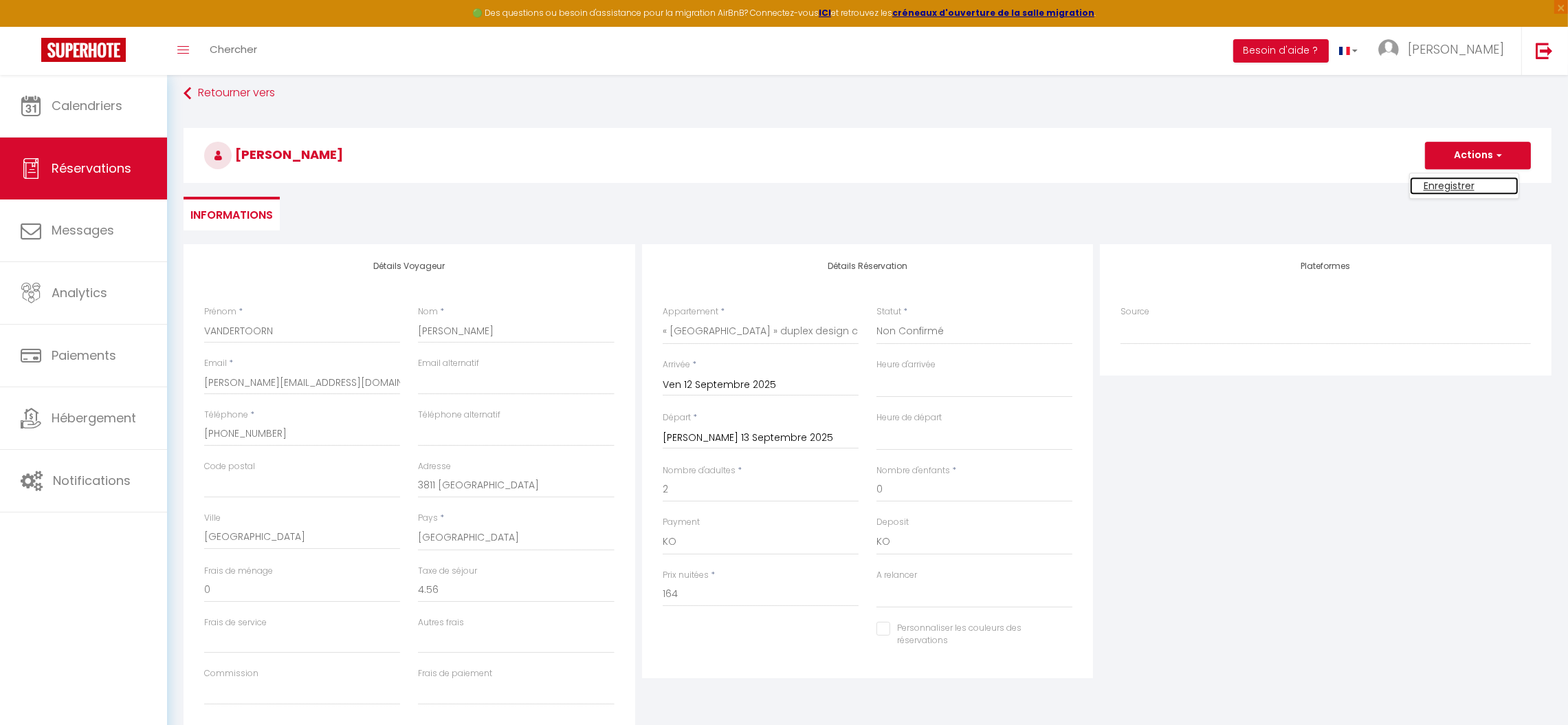
click at [1458, 184] on link "Enregistrer" at bounding box center [1463, 186] width 108 height 18
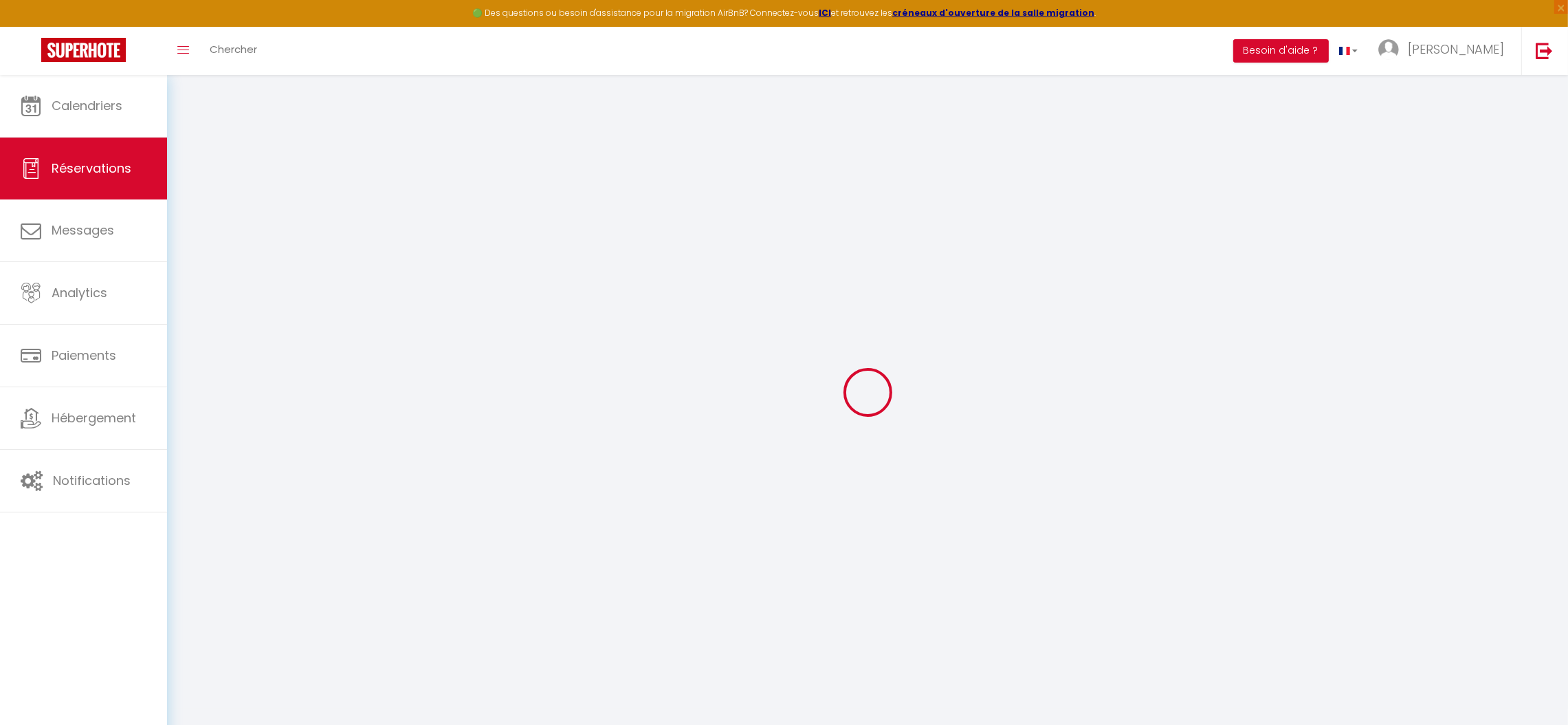
select select "not_cancelled"
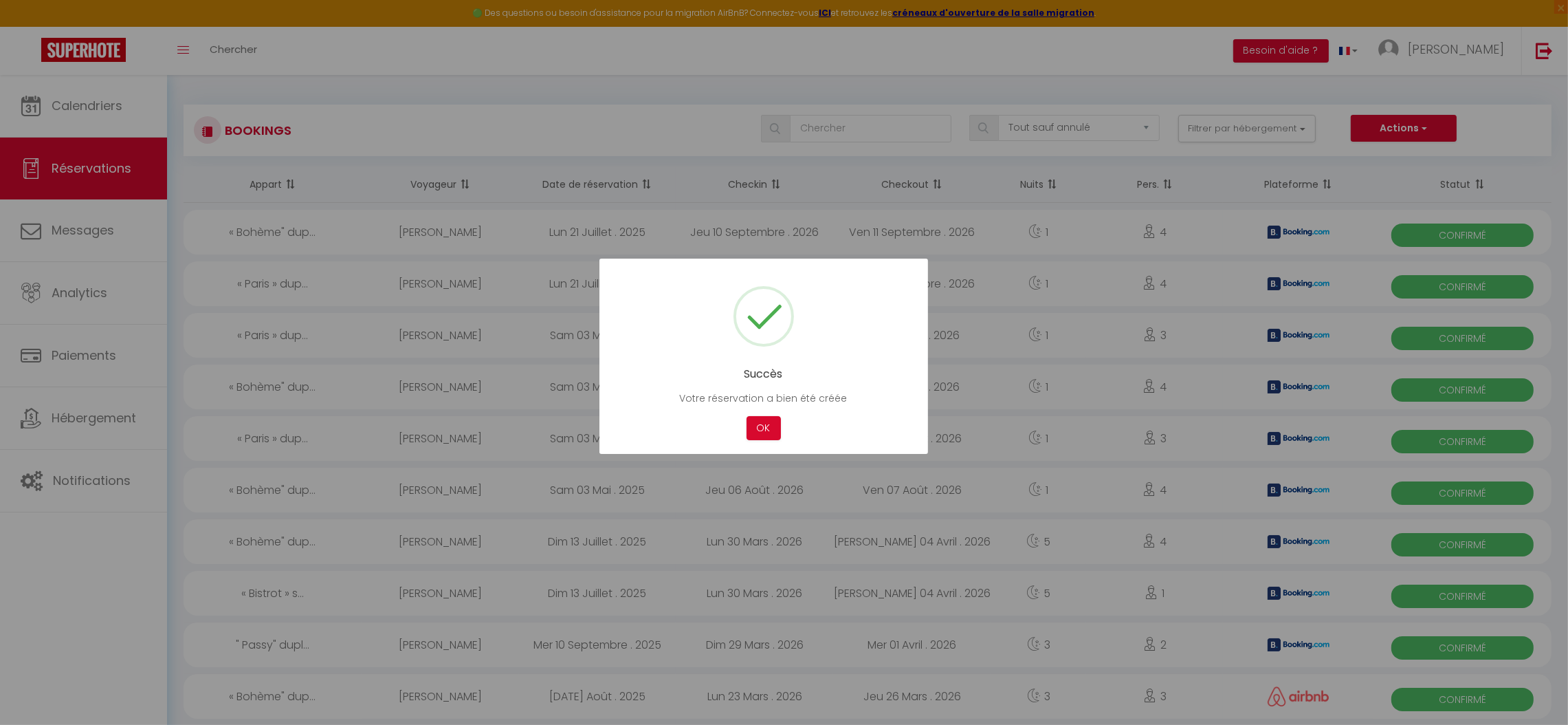
click at [1447, 423] on div at bounding box center [784, 362] width 1568 height 725
